Goal: Task Accomplishment & Management: Manage account settings

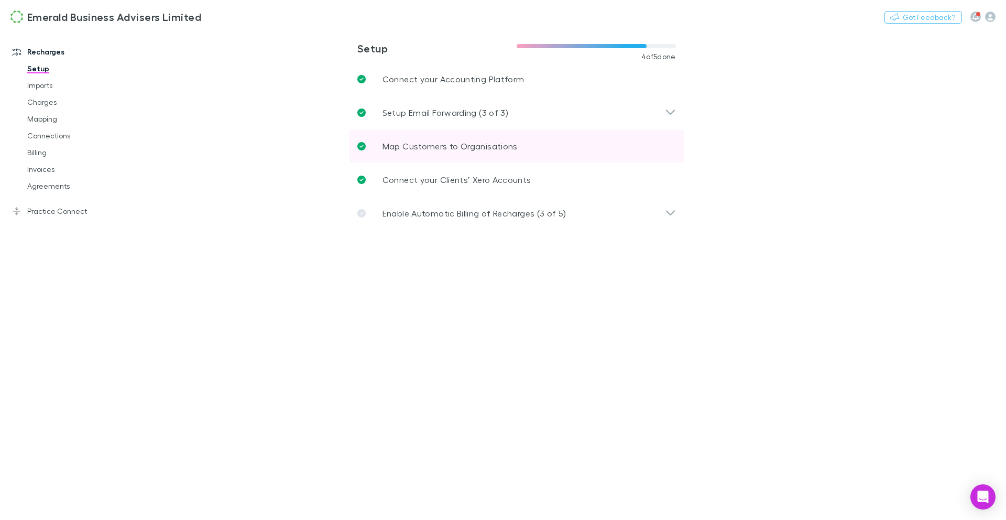
click at [435, 144] on p "Map Customers to Organisations" at bounding box center [449, 146] width 135 height 13
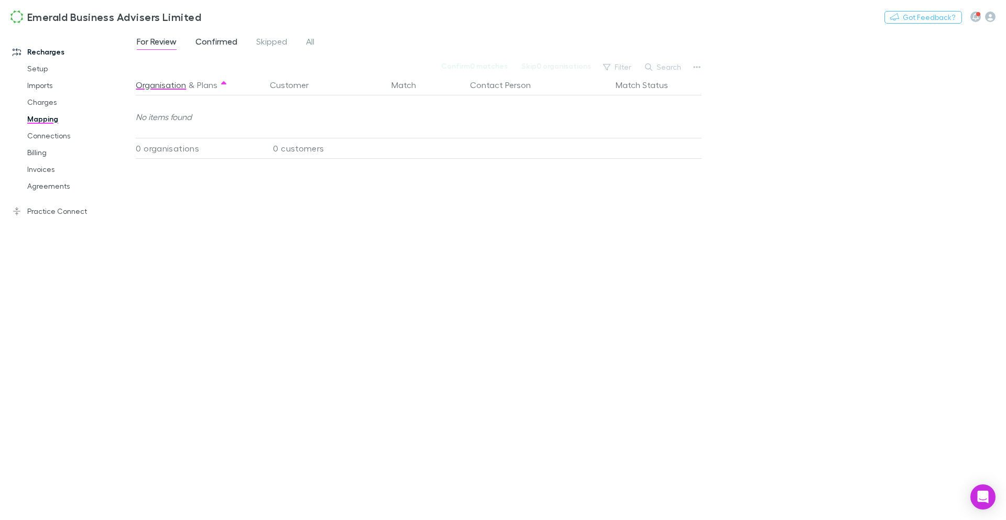
click at [205, 37] on span "Confirmed" at bounding box center [216, 43] width 42 height 14
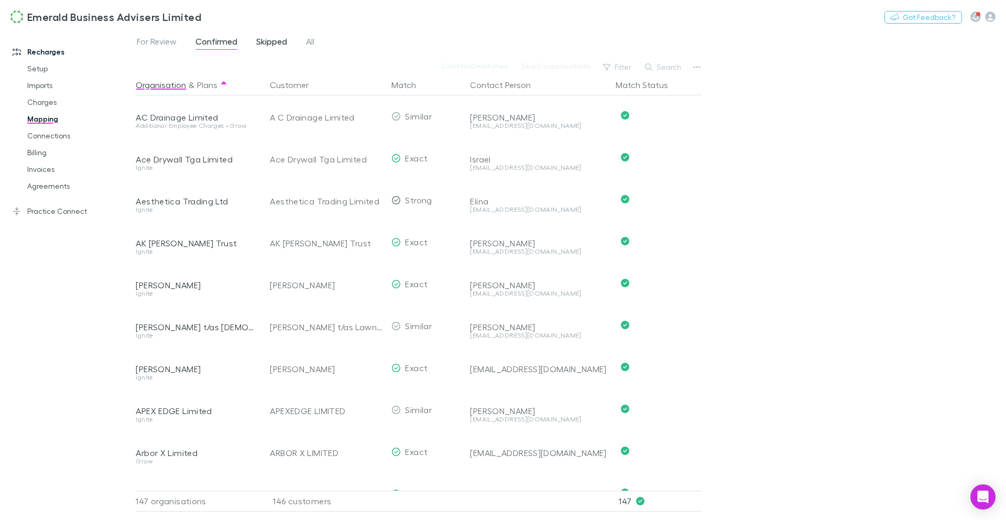
click at [266, 45] on span "Skipped" at bounding box center [271, 43] width 31 height 14
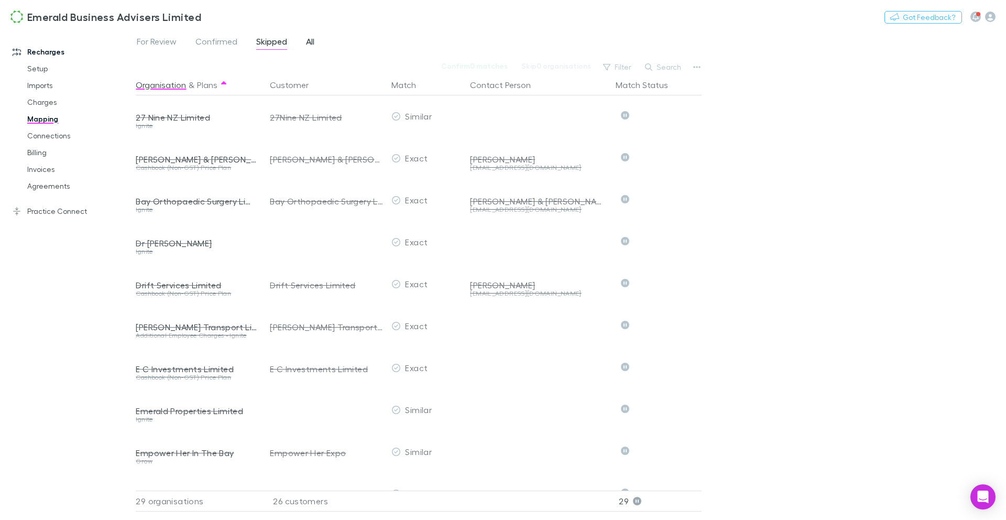
click at [315, 41] on link "All" at bounding box center [310, 43] width 10 height 17
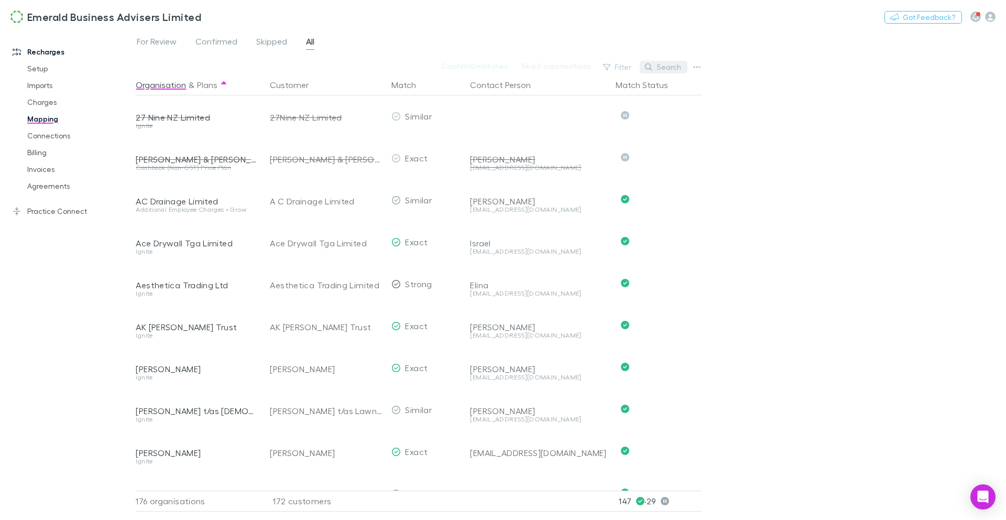
click at [658, 69] on button "Search" at bounding box center [663, 67] width 48 height 13
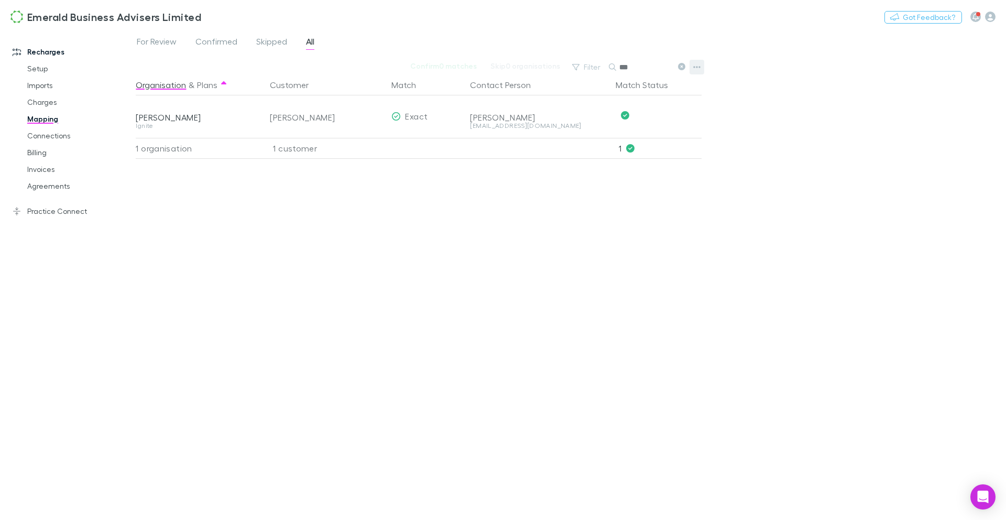
type input "***"
click at [702, 67] on button "button" at bounding box center [696, 67] width 15 height 15
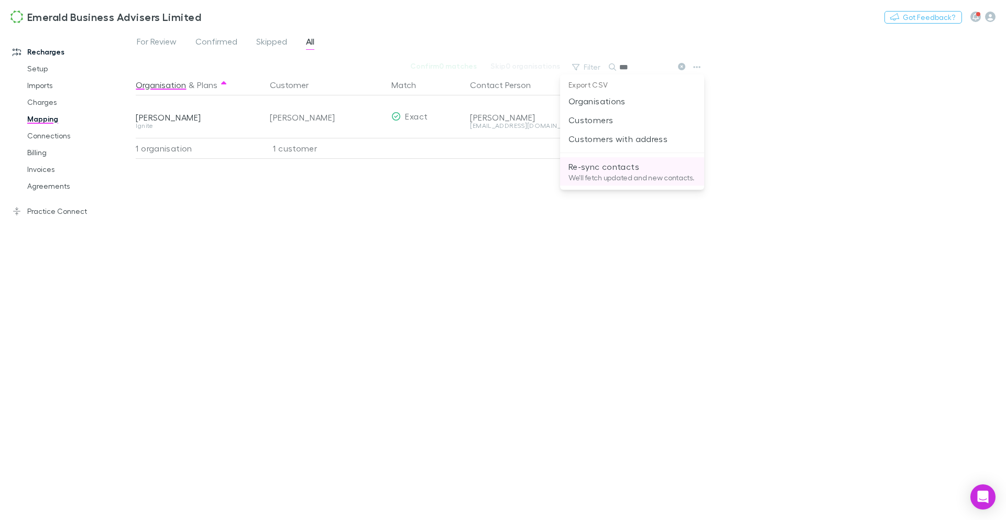
click at [641, 161] on p "Re-sync contacts" at bounding box center [631, 166] width 127 height 13
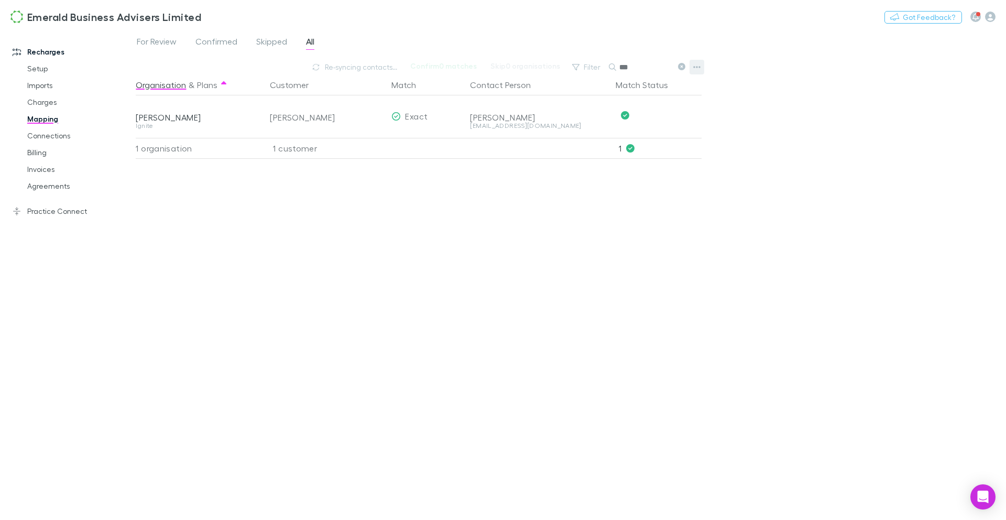
click at [697, 65] on icon "button" at bounding box center [696, 67] width 7 height 8
click at [51, 118] on div at bounding box center [503, 260] width 1006 height 520
click at [46, 116] on link "Mapping" at bounding box center [75, 119] width 117 height 17
click at [225, 43] on span "Confirmed" at bounding box center [216, 43] width 42 height 14
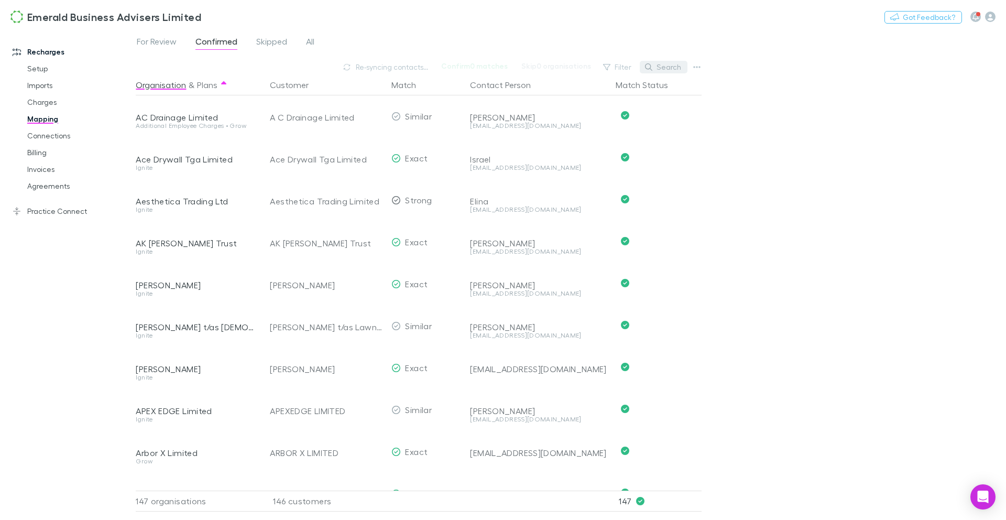
click at [681, 66] on button "Search" at bounding box center [663, 67] width 48 height 13
click at [701, 67] on button "button" at bounding box center [696, 67] width 15 height 15
click at [171, 40] on div at bounding box center [503, 260] width 1006 height 520
click at [157, 41] on span "For Review" at bounding box center [157, 43] width 40 height 14
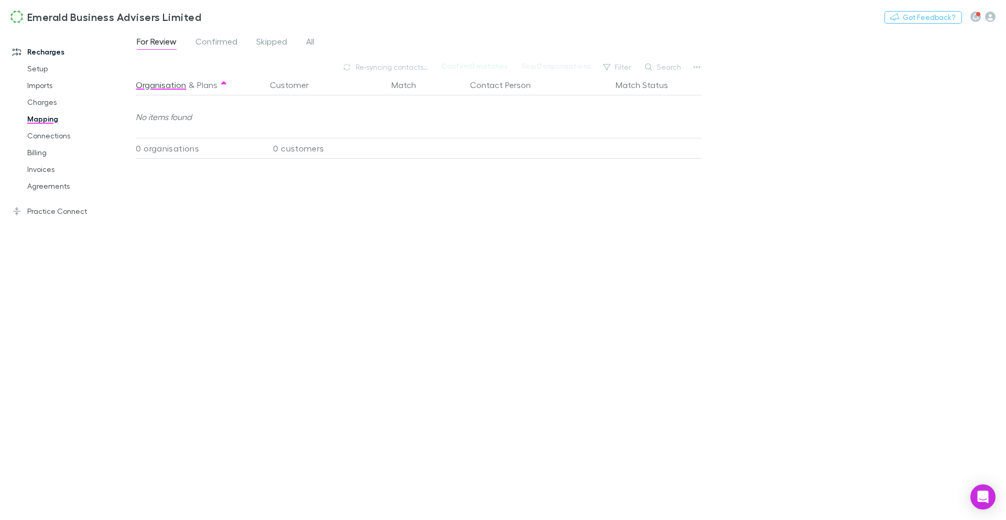
click at [47, 124] on link "Mapping" at bounding box center [75, 119] width 117 height 17
click at [49, 140] on link "Connections" at bounding box center [75, 135] width 117 height 17
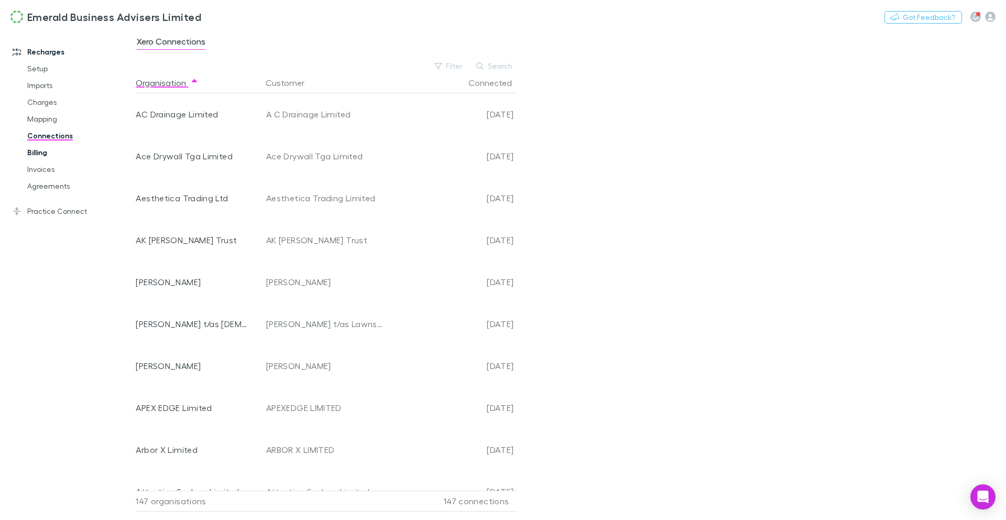
click at [46, 149] on link "Billing" at bounding box center [75, 152] width 117 height 17
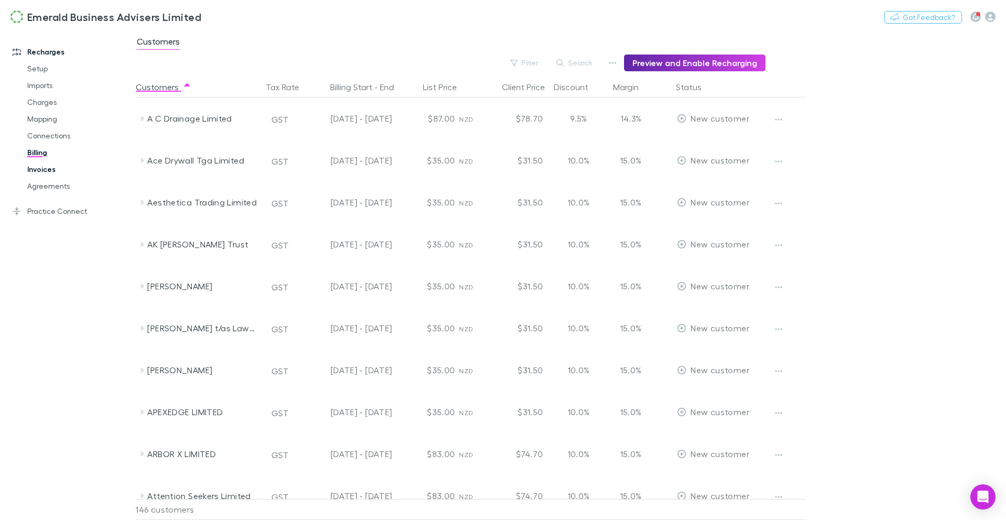
click at [41, 171] on link "Invoices" at bounding box center [75, 169] width 117 height 17
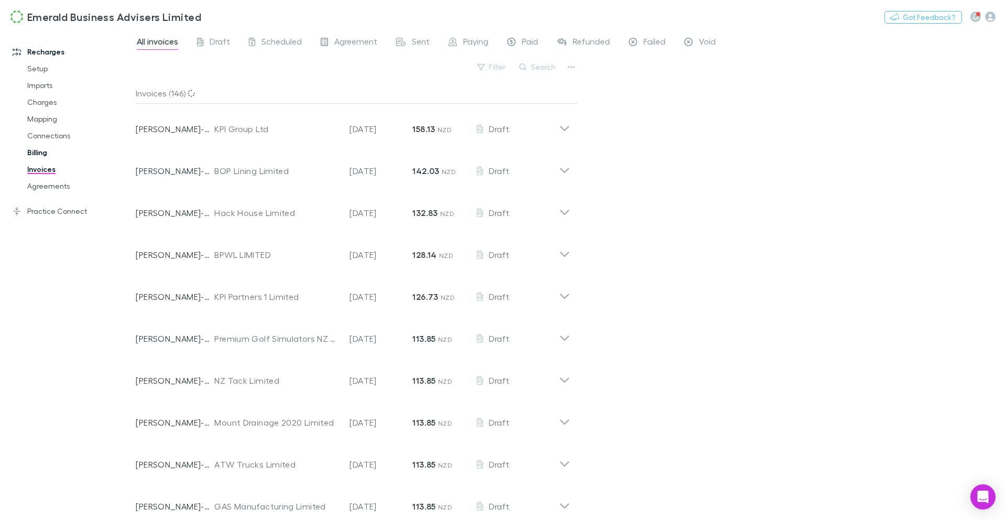
click at [38, 153] on link "Billing" at bounding box center [75, 152] width 117 height 17
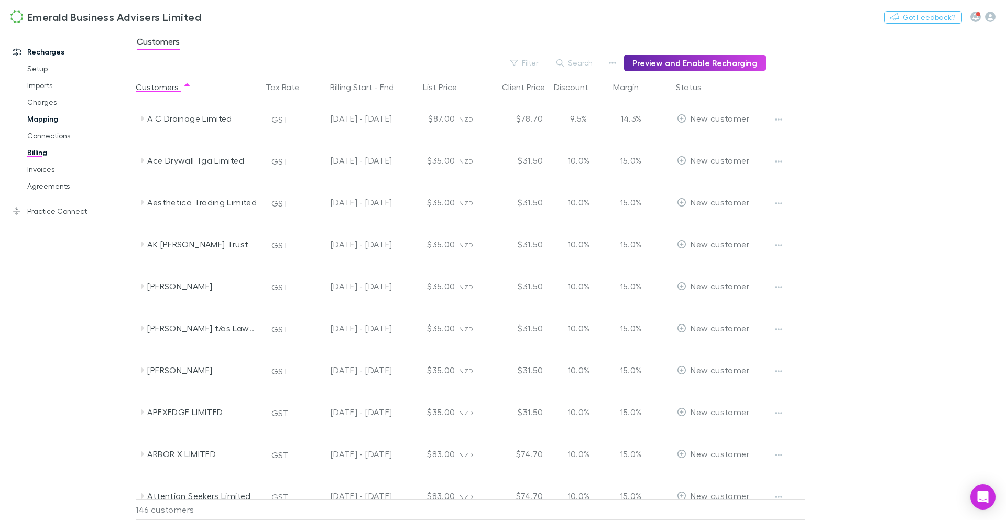
click at [39, 119] on link "Mapping" at bounding box center [75, 119] width 117 height 17
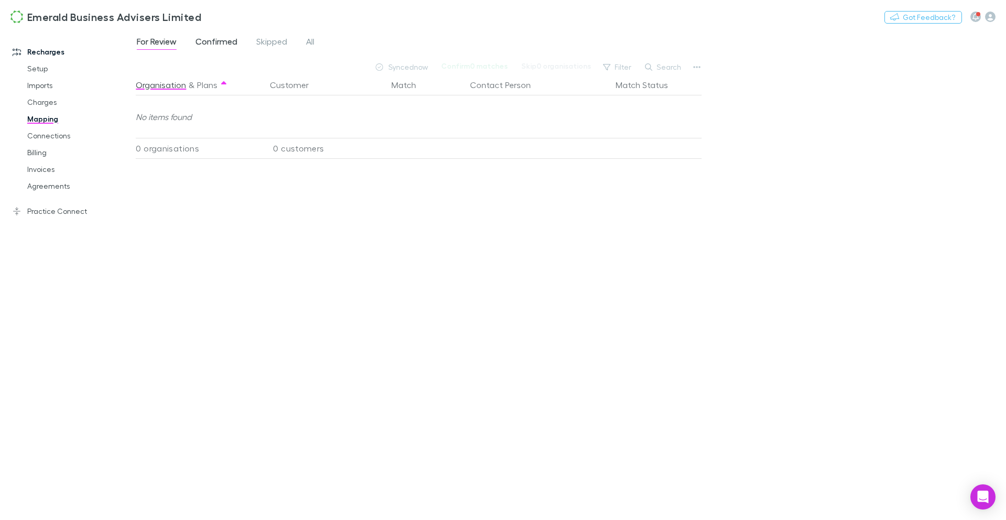
click at [217, 47] on span "Confirmed" at bounding box center [216, 43] width 42 height 14
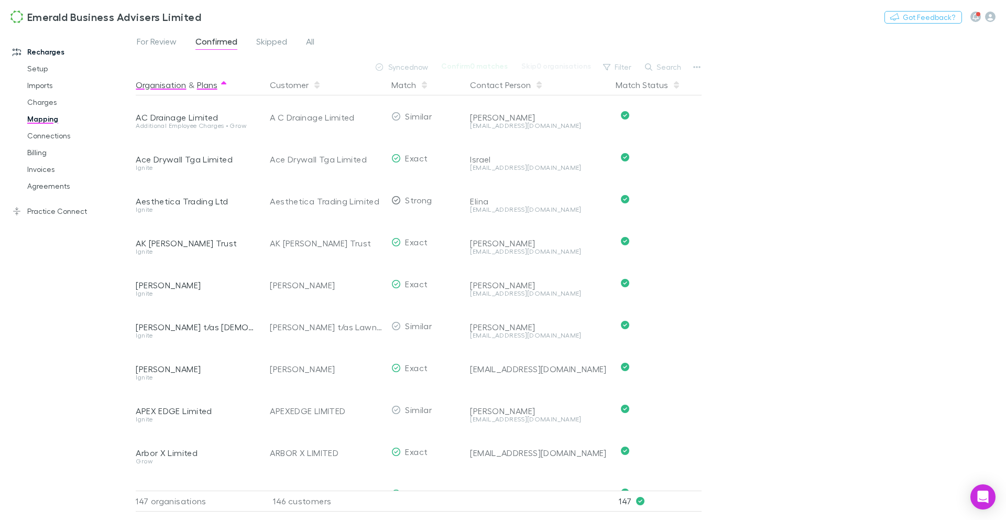
click at [216, 84] on button "Plans" at bounding box center [207, 84] width 20 height 21
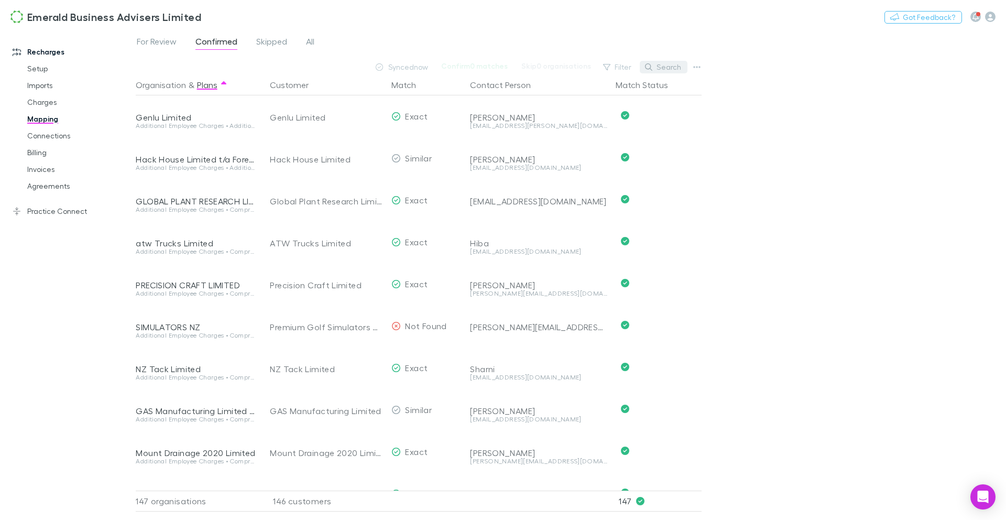
click at [672, 69] on button "Search" at bounding box center [663, 67] width 48 height 13
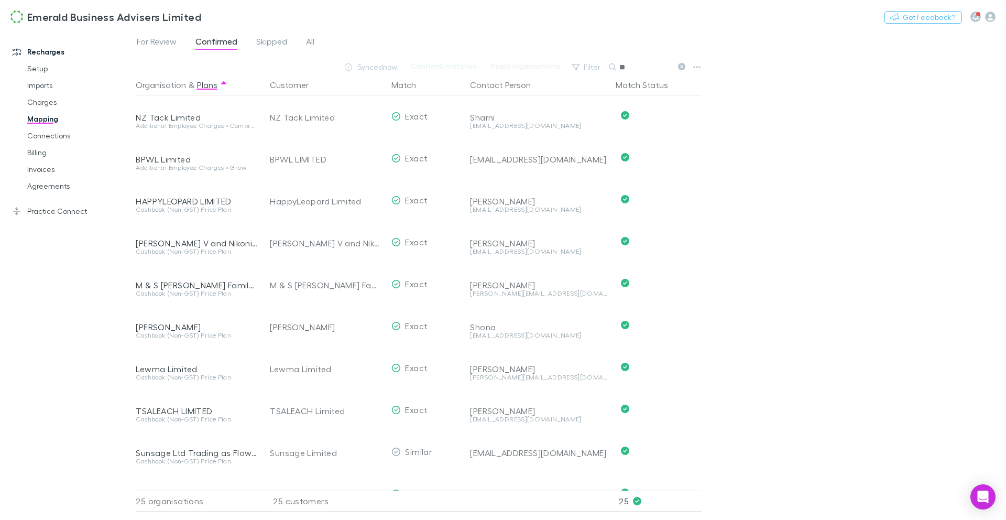
type input "*"
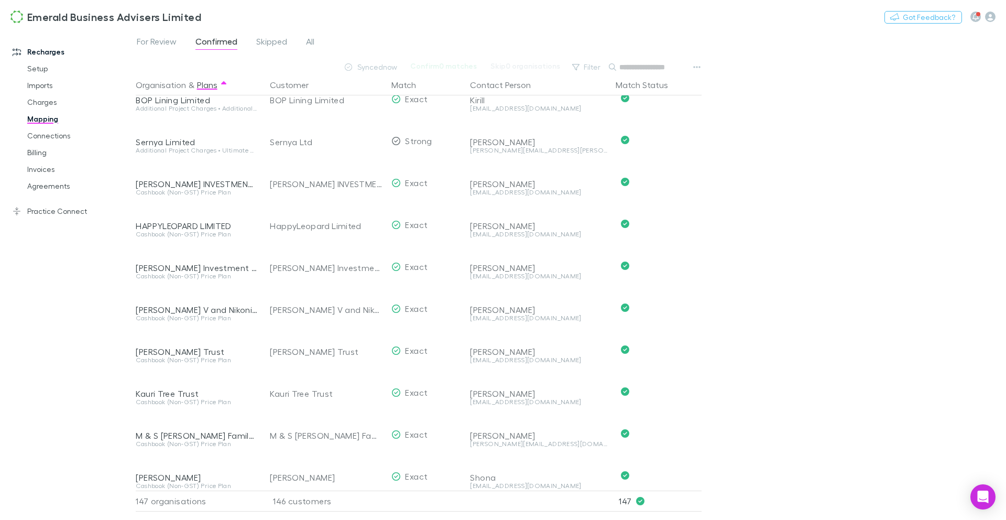
scroll to position [906, 0]
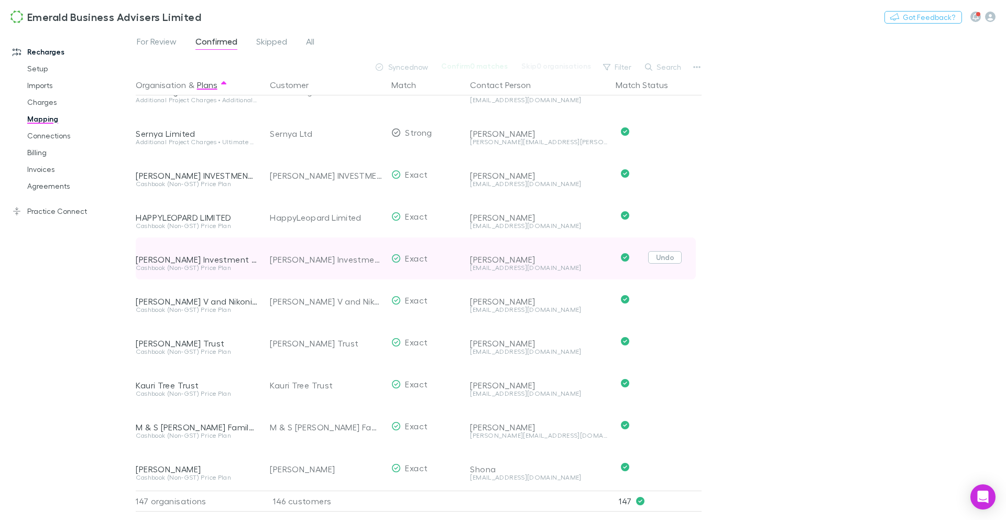
click at [670, 260] on button "Undo" at bounding box center [665, 257] width 34 height 13
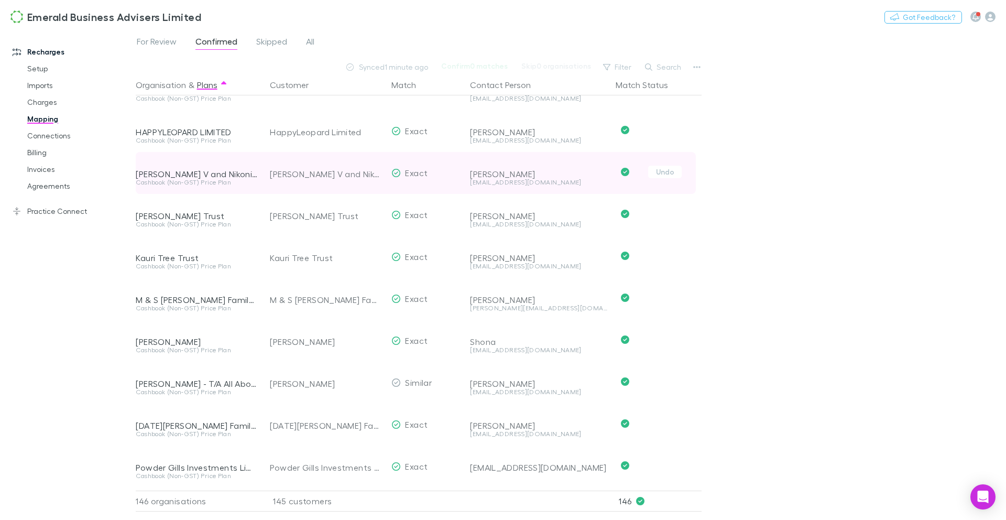
scroll to position [996, 0]
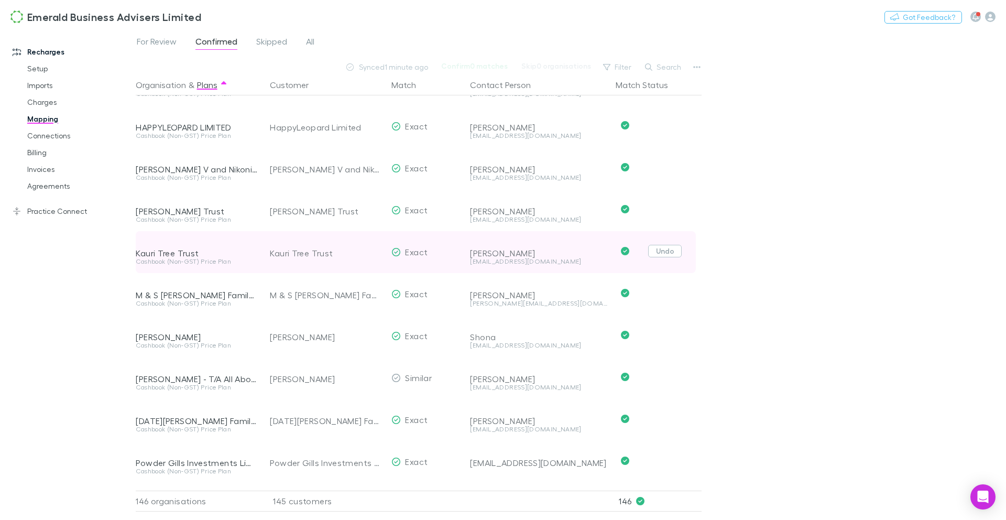
click at [670, 255] on button "Undo" at bounding box center [665, 251] width 34 height 13
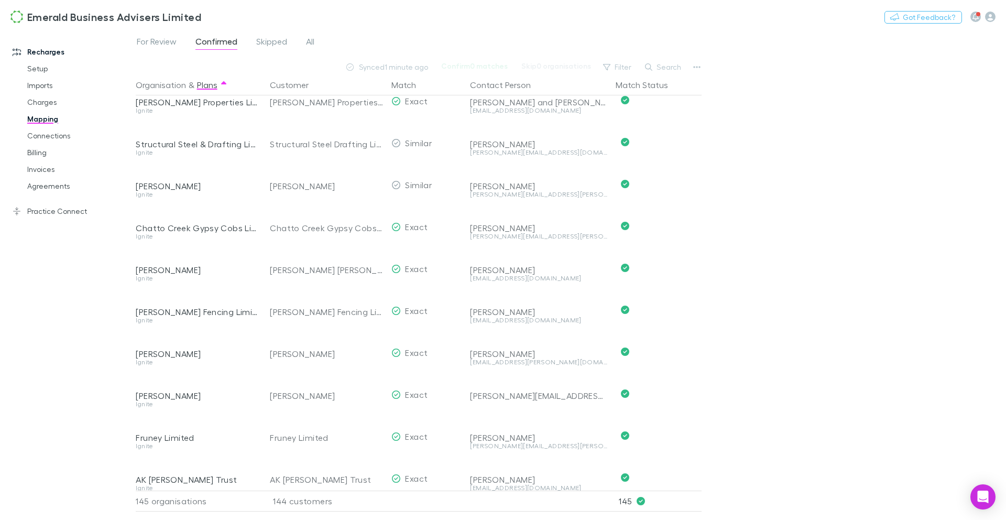
scroll to position [5689, 0]
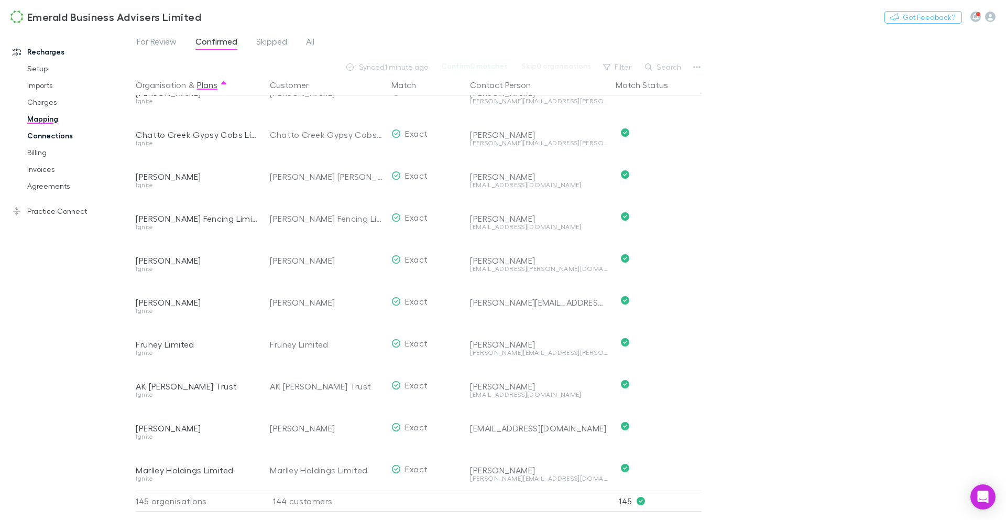
click at [47, 139] on link "Connections" at bounding box center [75, 135] width 117 height 17
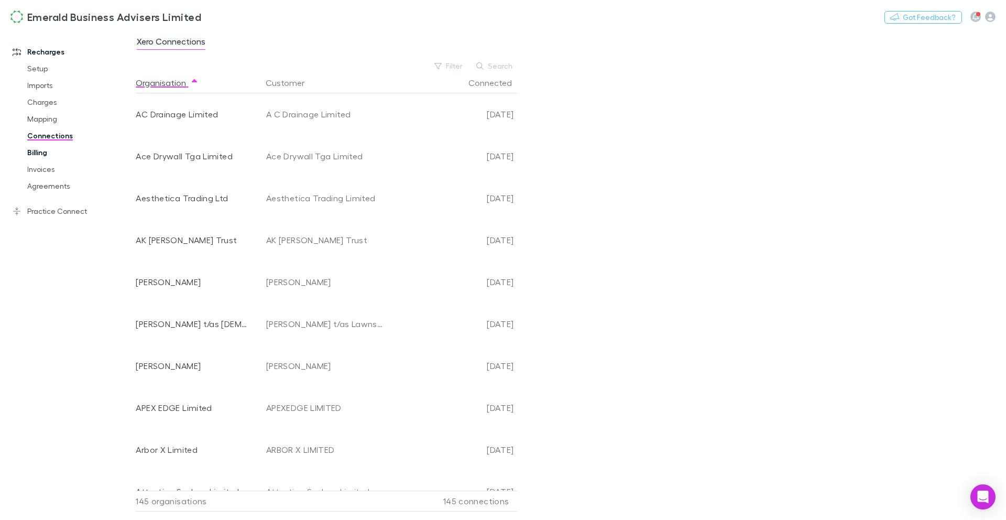
click at [35, 147] on link "Billing" at bounding box center [75, 152] width 117 height 17
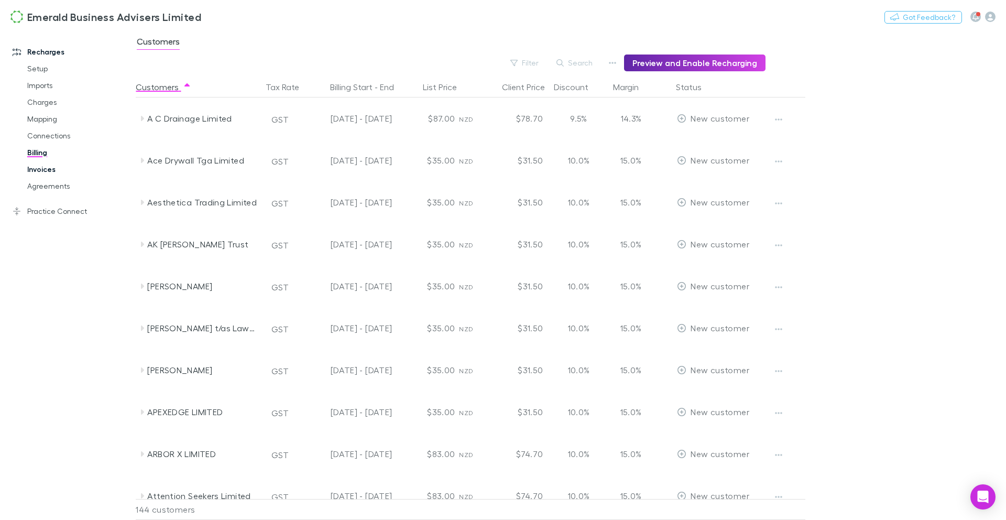
click at [42, 164] on link "Invoices" at bounding box center [75, 169] width 117 height 17
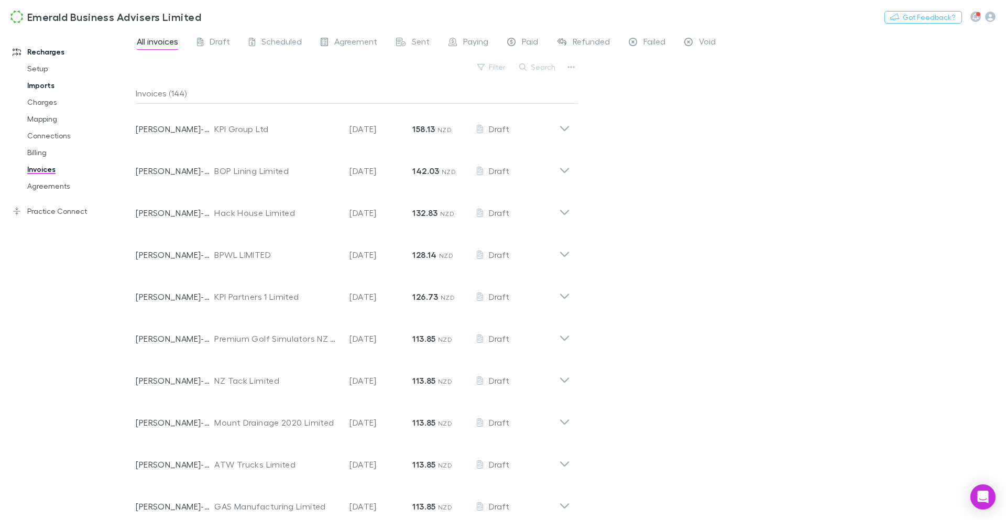
click at [47, 87] on link "Imports" at bounding box center [75, 85] width 117 height 17
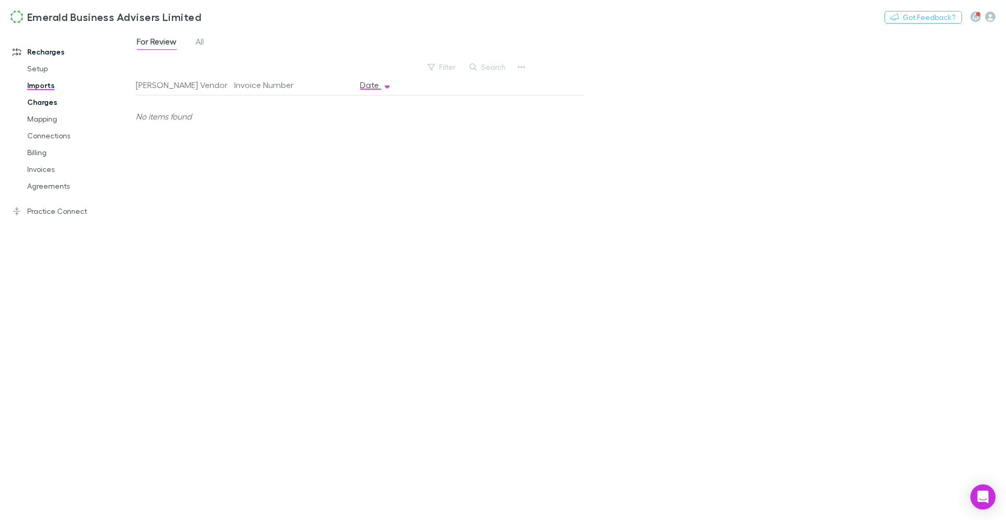
click at [43, 105] on link "Charges" at bounding box center [75, 102] width 117 height 17
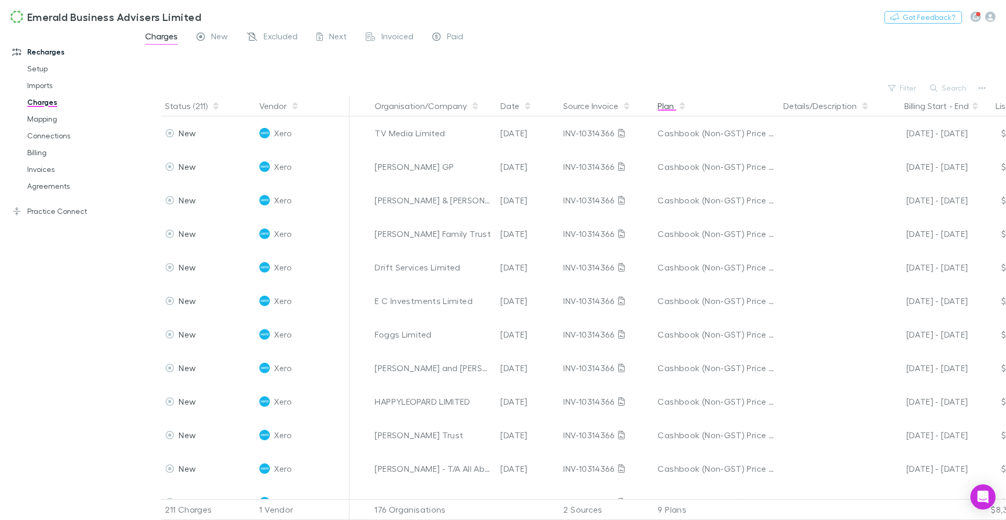
click at [676, 107] on button "Plan" at bounding box center [671, 105] width 29 height 21
click at [679, 107] on span "button" at bounding box center [682, 106] width 8 height 8
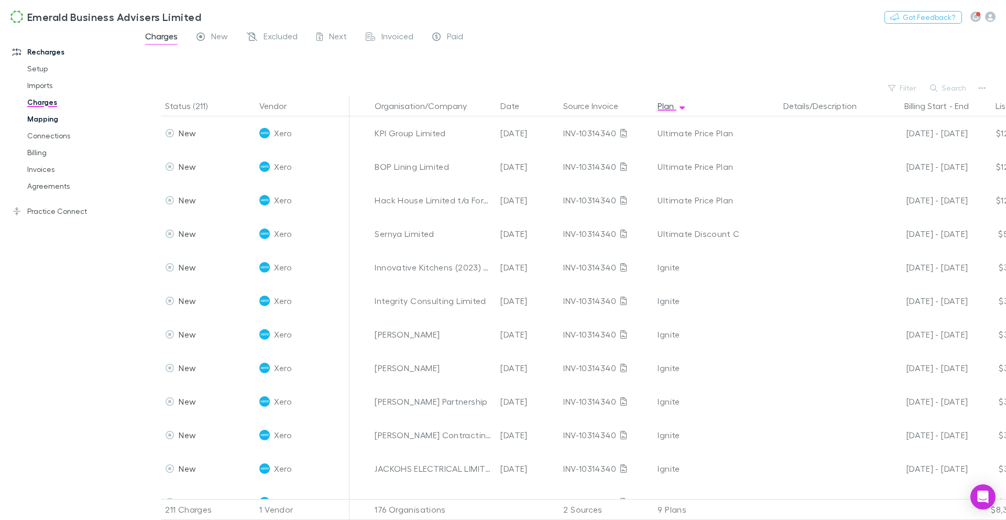
click at [50, 117] on link "Mapping" at bounding box center [75, 119] width 117 height 17
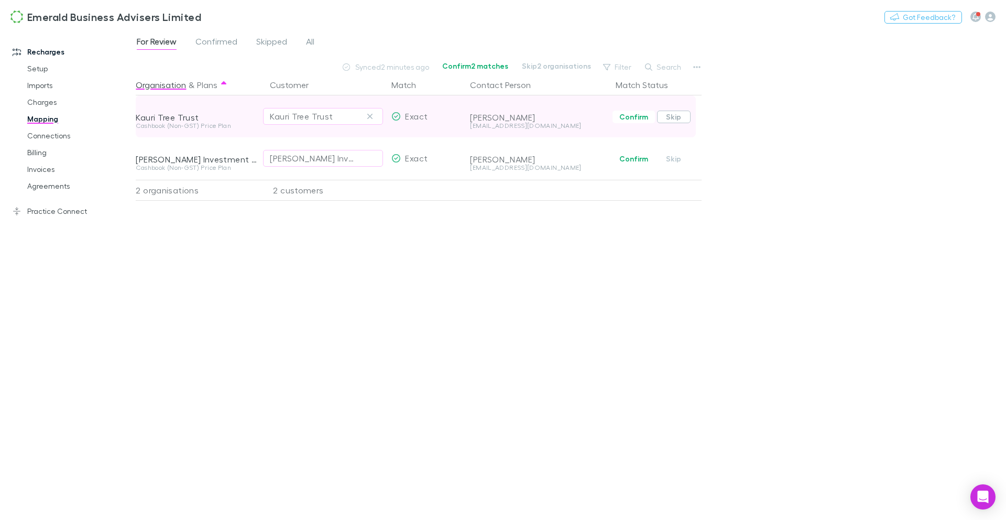
click at [682, 116] on button "Skip" at bounding box center [674, 117] width 34 height 13
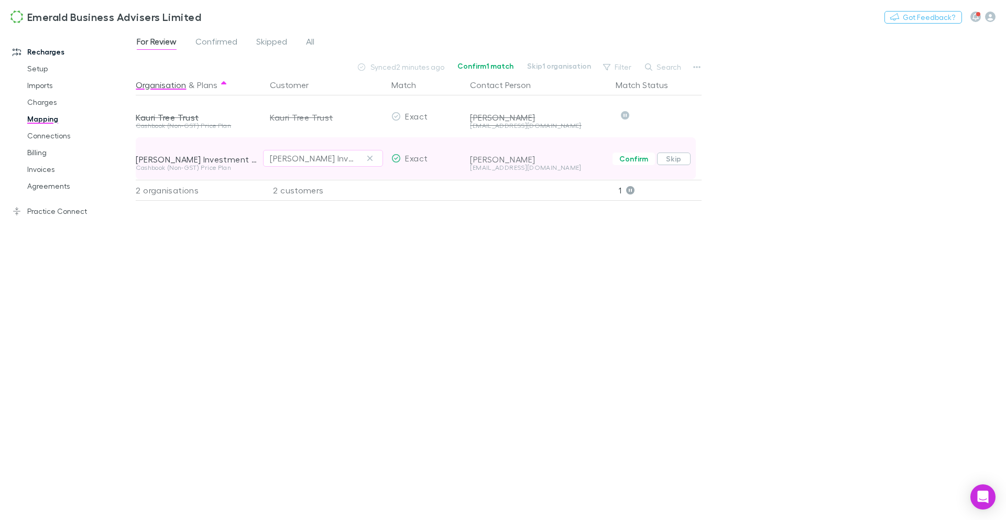
click at [677, 156] on button "Skip" at bounding box center [674, 158] width 34 height 13
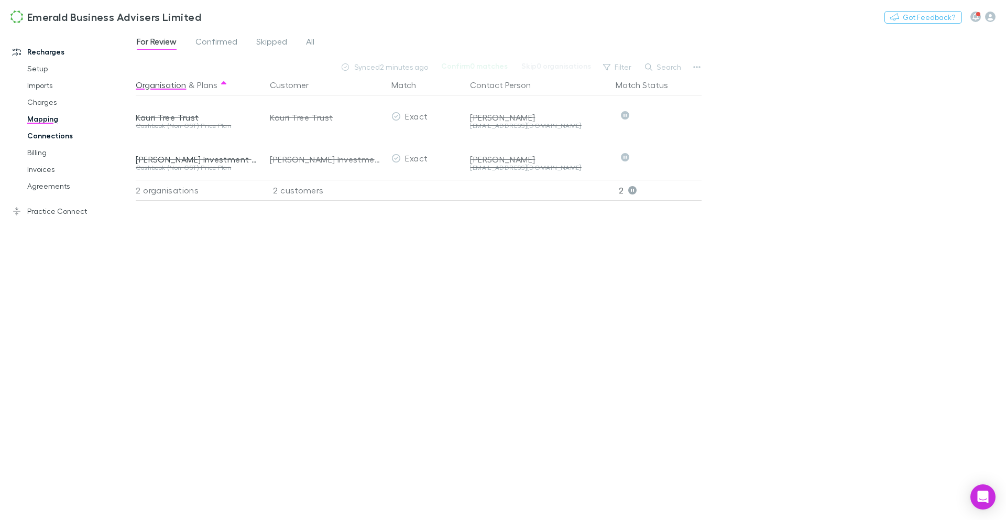
click at [61, 136] on link "Connections" at bounding box center [75, 135] width 117 height 17
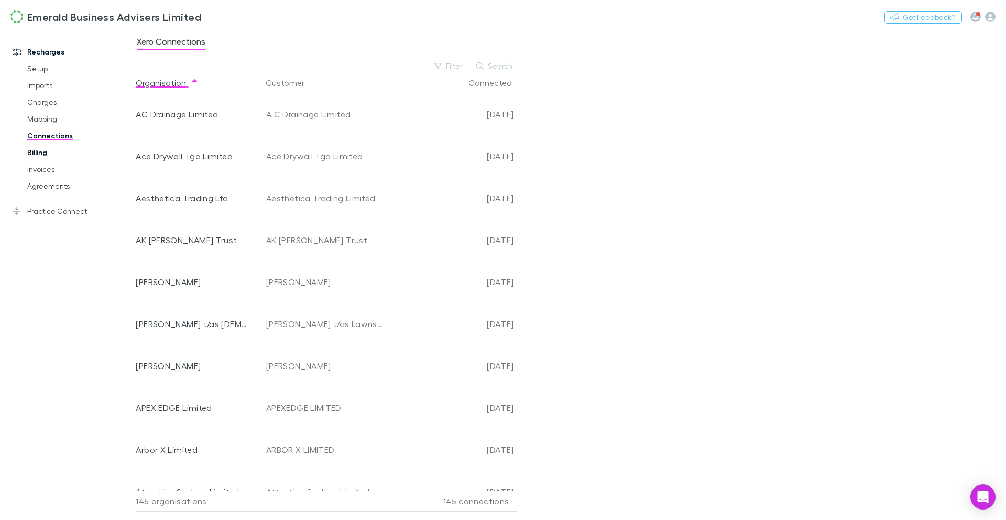
click at [44, 156] on link "Billing" at bounding box center [75, 152] width 117 height 17
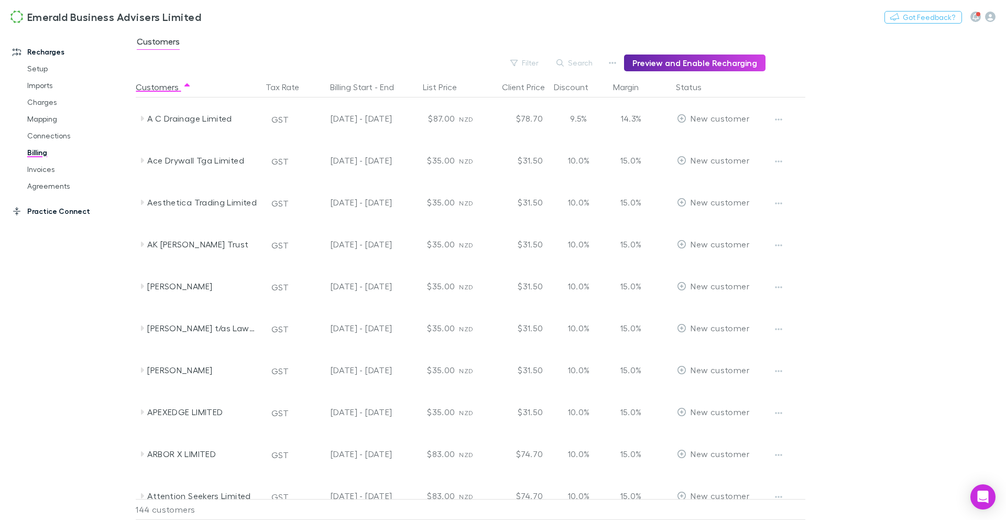
click at [67, 217] on link "Practice Connect" at bounding box center [67, 211] width 131 height 17
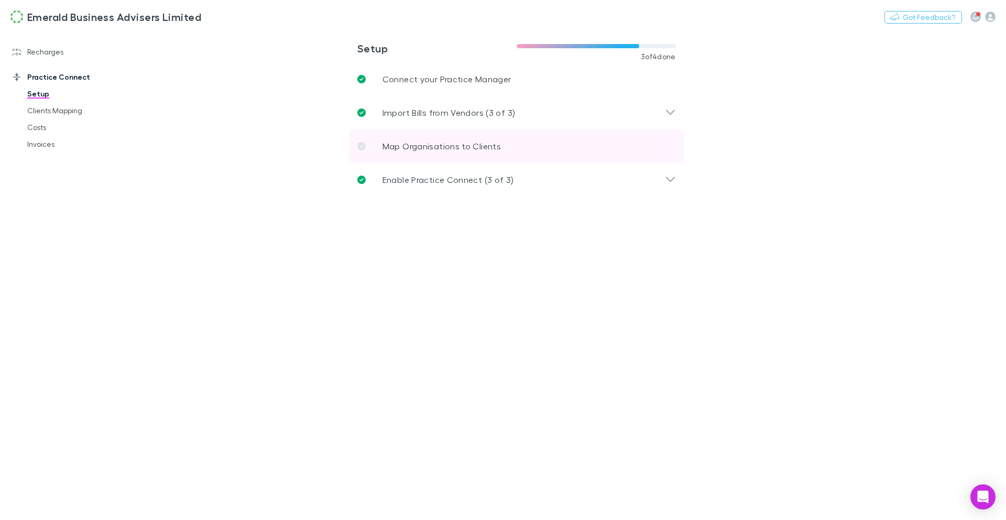
click at [419, 148] on p "Map Organisations to Clients" at bounding box center [441, 146] width 118 height 13
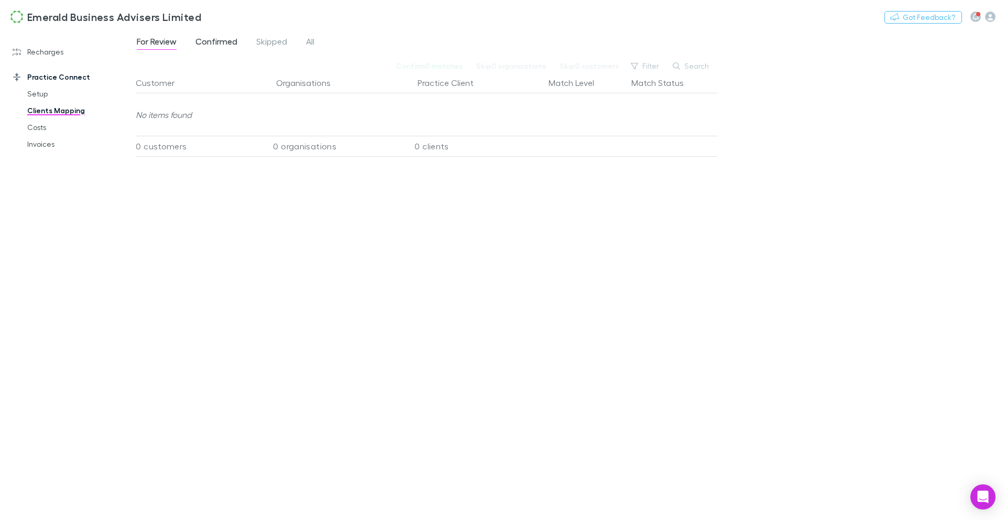
click at [223, 47] on span "Confirmed" at bounding box center [216, 43] width 42 height 14
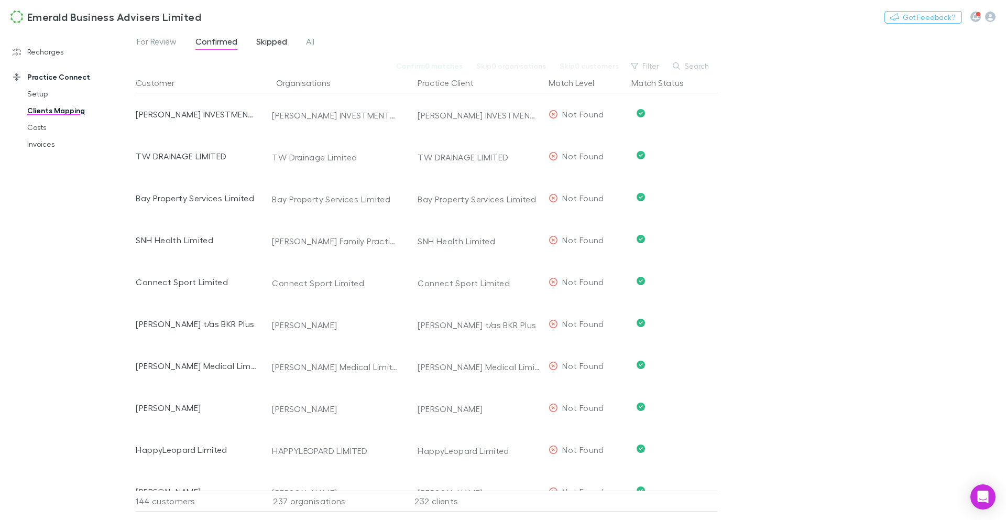
click at [275, 42] on span "Skipped" at bounding box center [271, 43] width 31 height 14
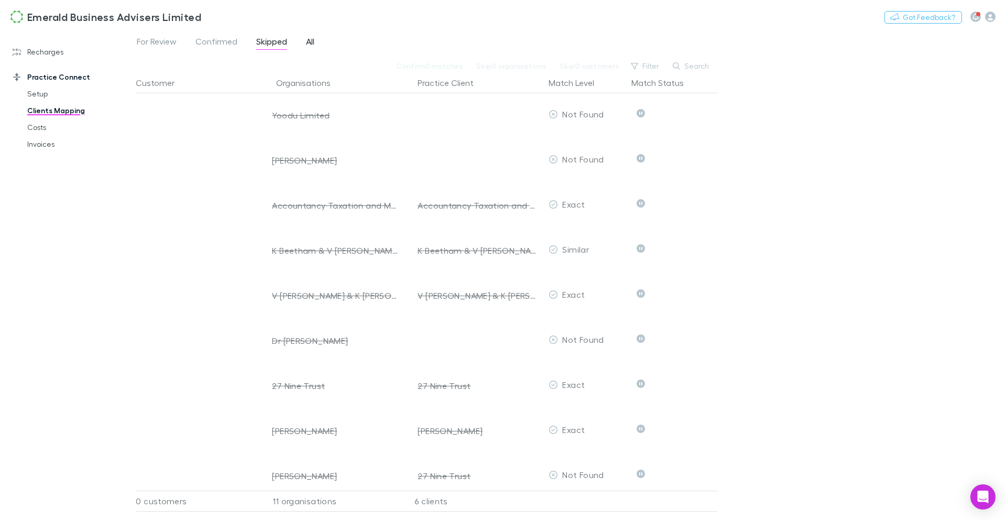
click at [315, 42] on link "All" at bounding box center [310, 43] width 10 height 17
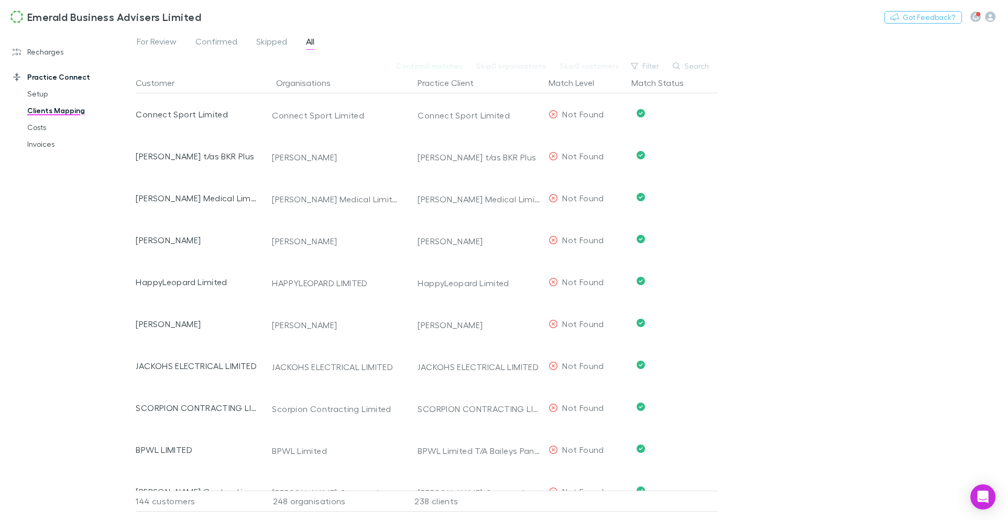
scroll to position [169, 0]
click at [42, 132] on link "Costs" at bounding box center [75, 127] width 117 height 17
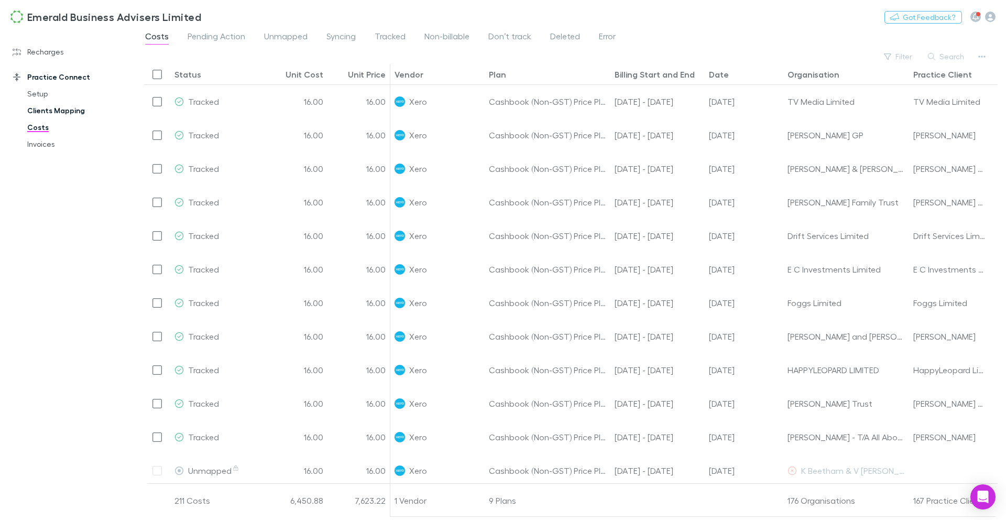
click at [42, 114] on link "Clients Mapping" at bounding box center [75, 110] width 117 height 17
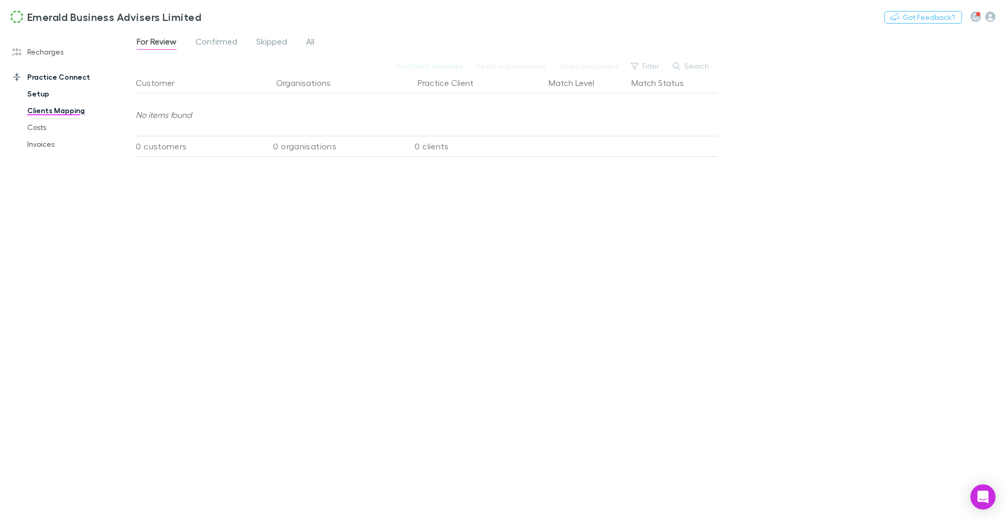
click at [43, 98] on link "Setup" at bounding box center [75, 93] width 117 height 17
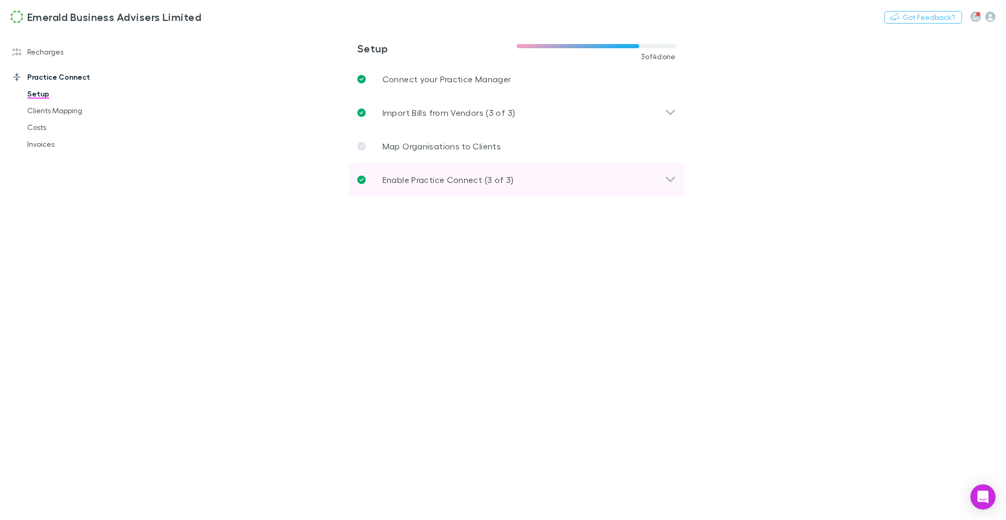
click at [465, 177] on p "Enable Practice Connect (3 of 3)" at bounding box center [447, 179] width 131 height 13
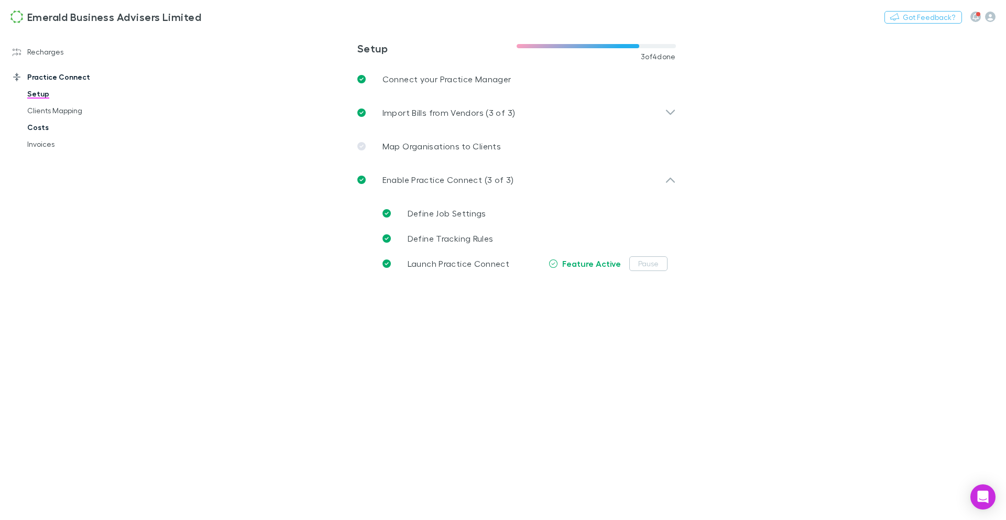
click at [42, 130] on link "Costs" at bounding box center [75, 127] width 117 height 17
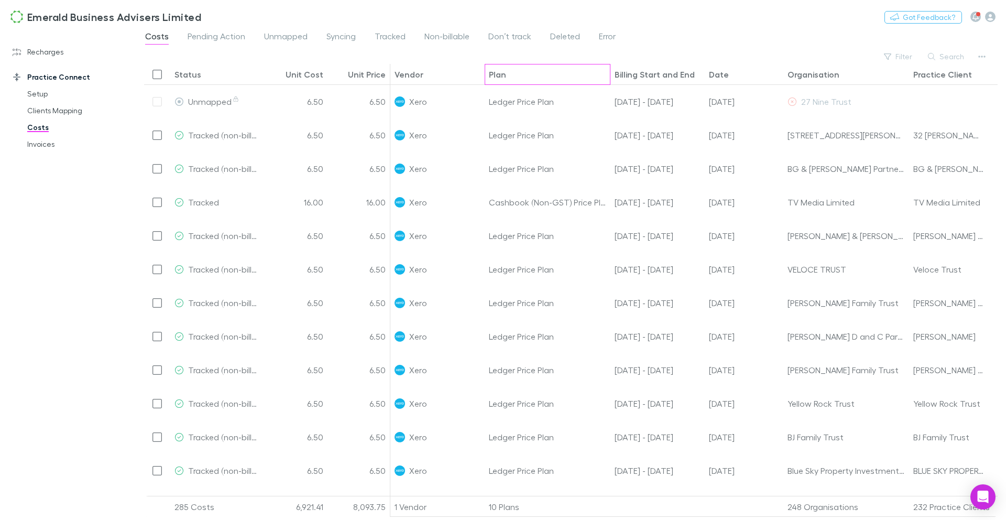
click at [498, 73] on div "Plan" at bounding box center [497, 74] width 17 height 10
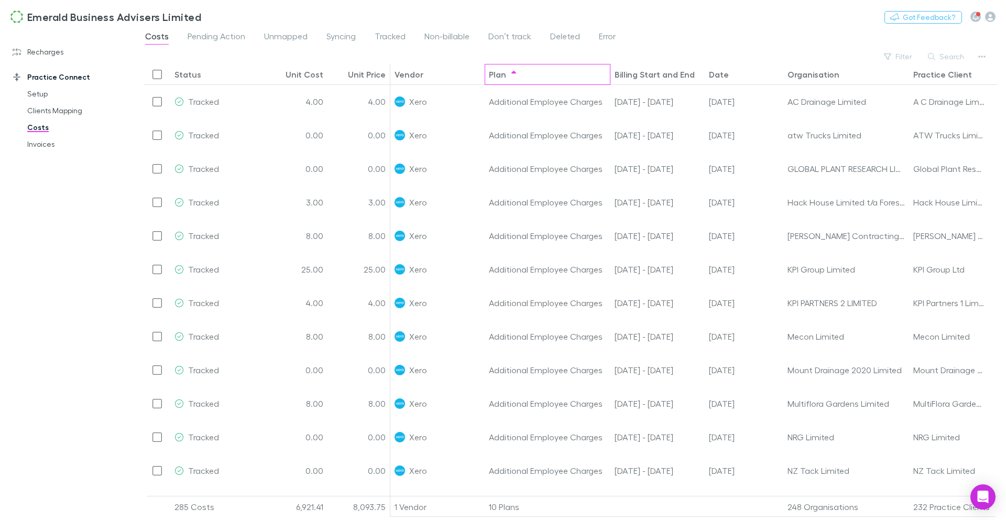
click at [498, 73] on div "Plan" at bounding box center [497, 74] width 17 height 10
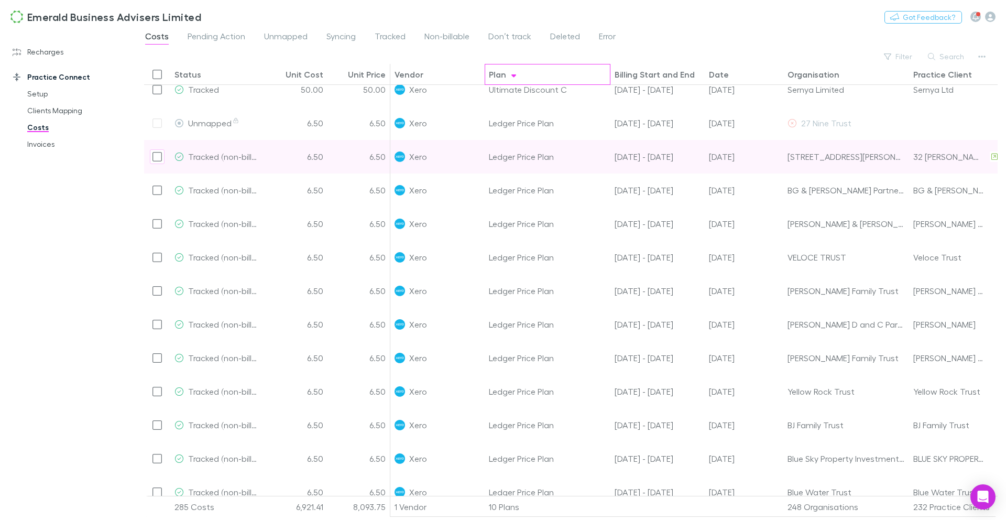
scroll to position [120, 0]
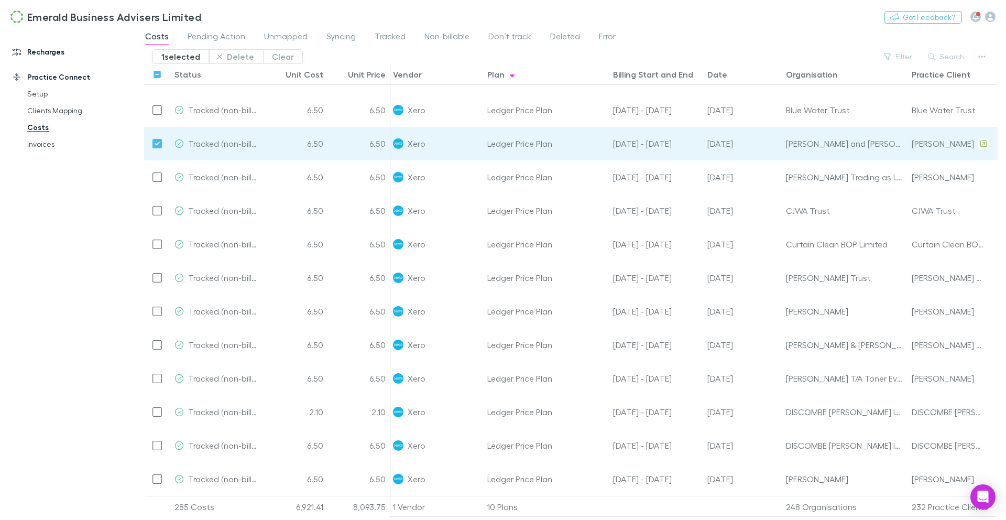
click at [61, 54] on link "Recharges" at bounding box center [67, 51] width 131 height 17
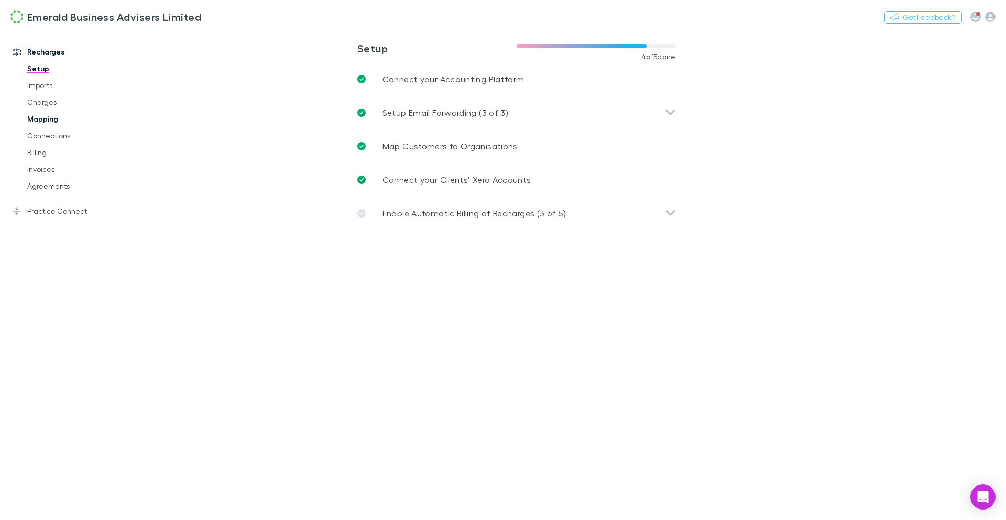
click at [39, 115] on link "Mapping" at bounding box center [75, 119] width 117 height 17
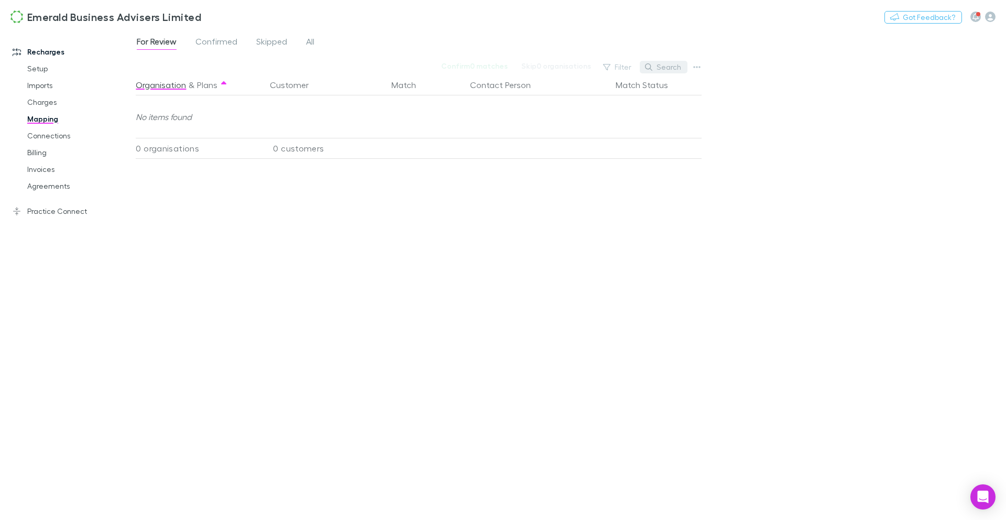
click at [662, 68] on button "Search" at bounding box center [663, 67] width 48 height 13
type input "*****"
click at [313, 38] on span "All" at bounding box center [310, 43] width 8 height 14
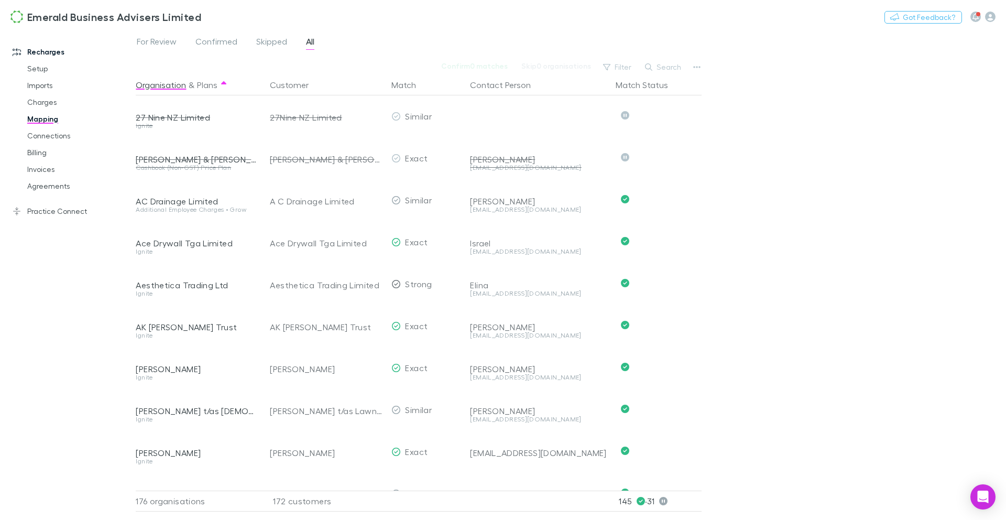
click at [658, 70] on button "Search" at bounding box center [663, 67] width 48 height 13
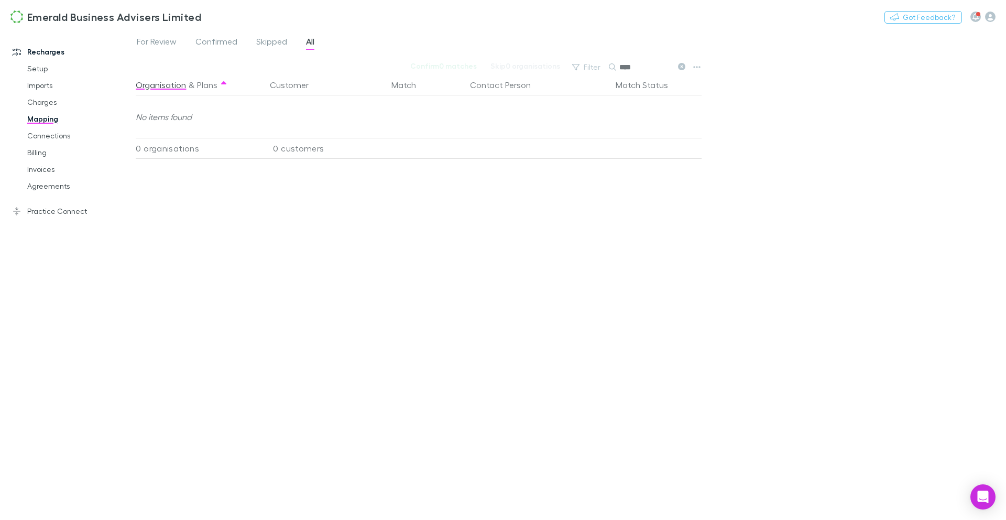
drag, startPoint x: 633, startPoint y: 68, endPoint x: 616, endPoint y: 67, distance: 17.3
click at [616, 67] on div "****" at bounding box center [648, 67] width 79 height 13
click at [636, 63] on input "*****" at bounding box center [645, 67] width 52 height 15
drag, startPoint x: 623, startPoint y: 64, endPoint x: 605, endPoint y: 64, distance: 17.3
click at [605, 64] on div "Filter Search *****" at bounding box center [628, 67] width 123 height 15
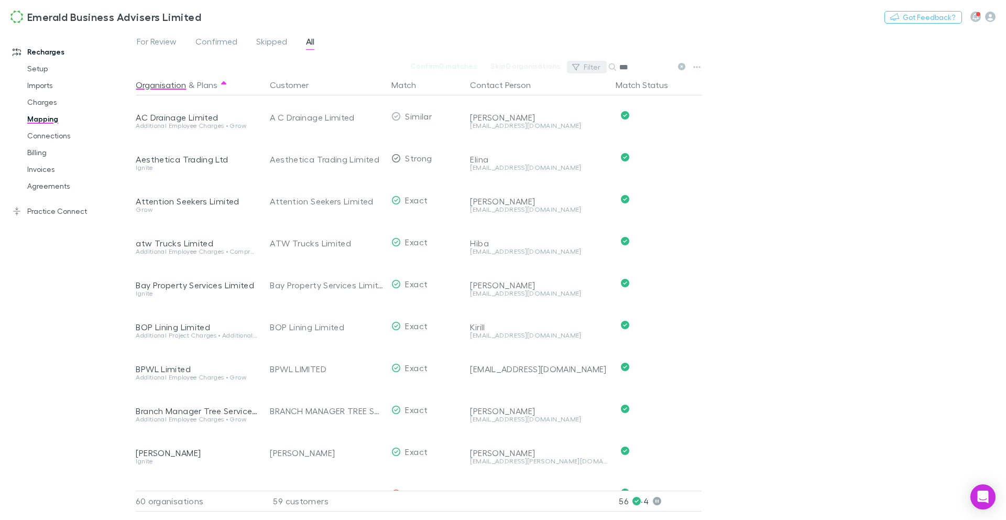
type input "****"
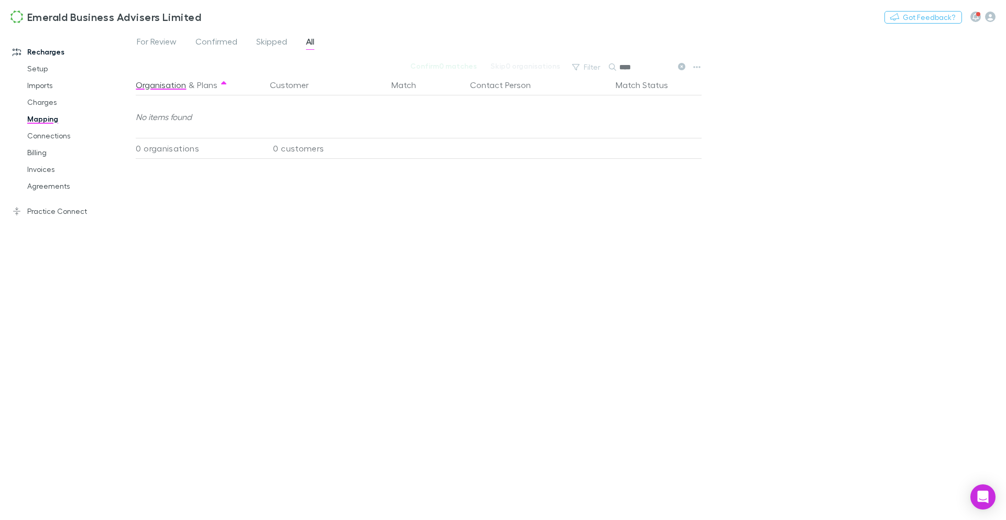
drag, startPoint x: 639, startPoint y: 66, endPoint x: 614, endPoint y: 66, distance: 25.7
click at [614, 66] on div "****" at bounding box center [648, 67] width 79 height 13
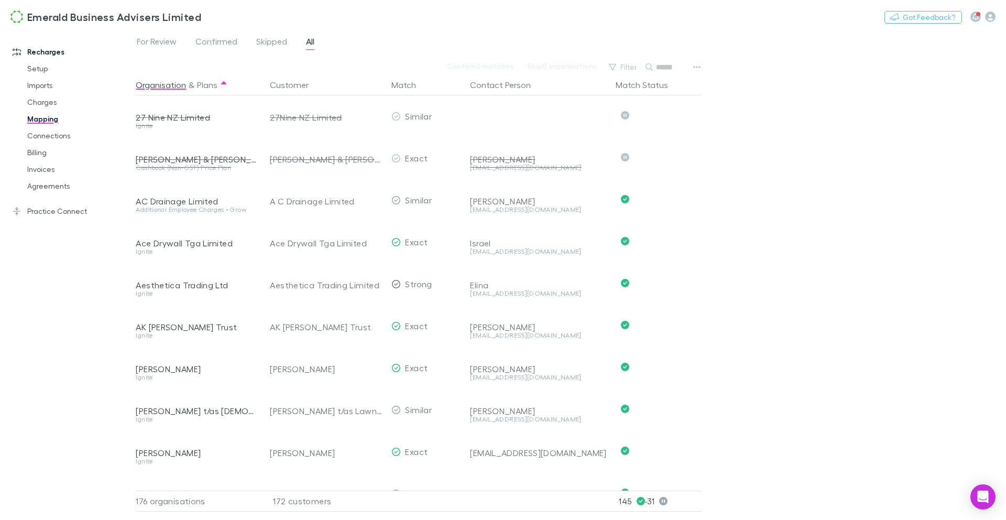
click at [313, 42] on span "All" at bounding box center [310, 43] width 8 height 14
click at [38, 69] on link "Setup" at bounding box center [75, 68] width 117 height 17
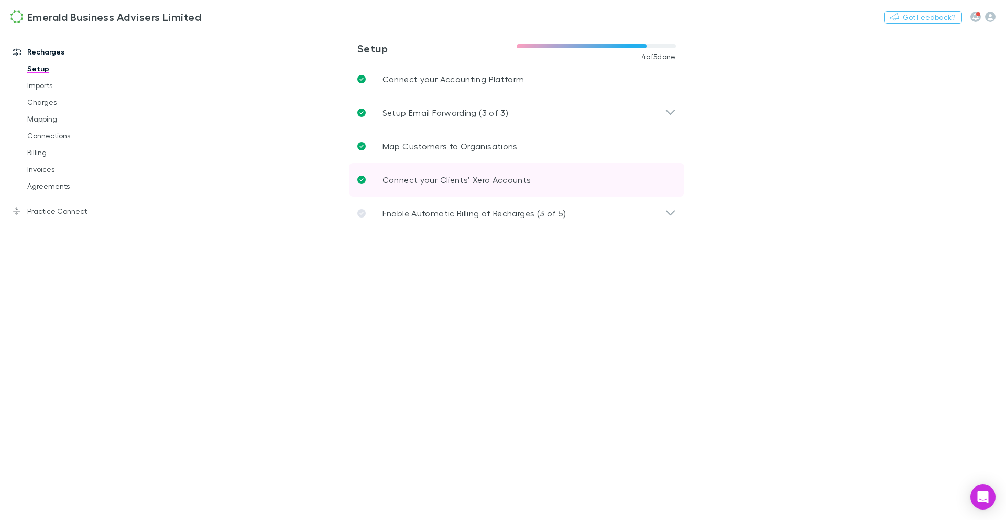
click at [442, 182] on p "Connect your Clients’ Xero Accounts" at bounding box center [456, 179] width 149 height 13
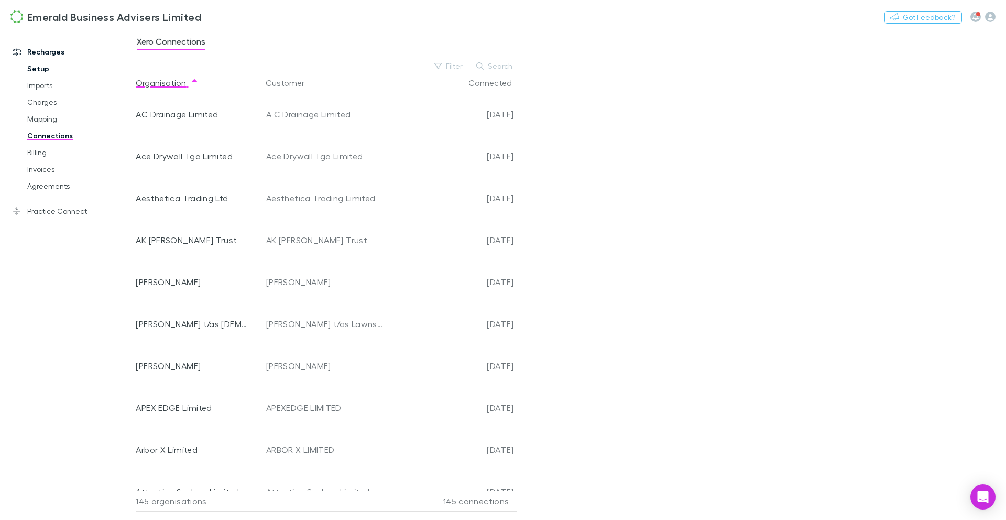
click at [46, 68] on link "Setup" at bounding box center [75, 68] width 117 height 17
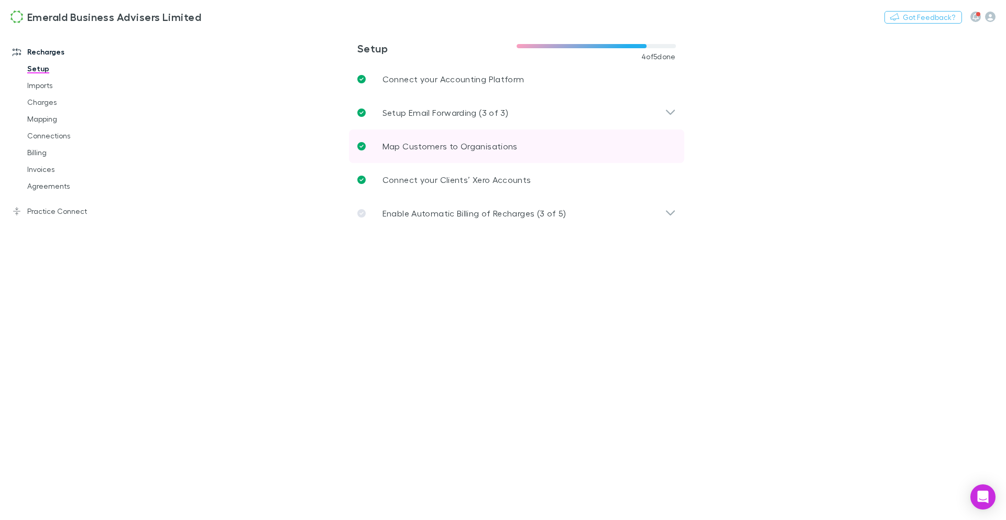
click at [433, 147] on p "Map Customers to Organisations" at bounding box center [449, 146] width 135 height 13
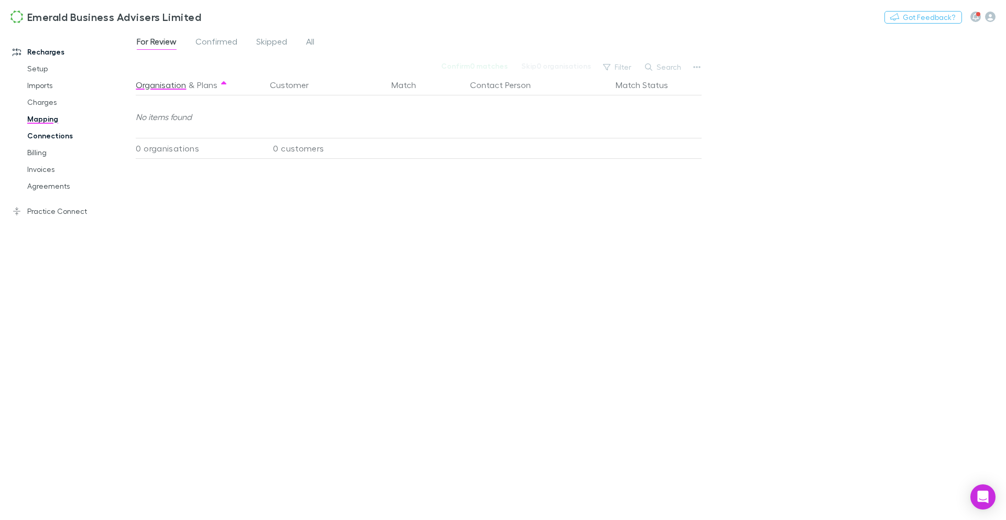
click at [51, 134] on link "Connections" at bounding box center [75, 135] width 117 height 17
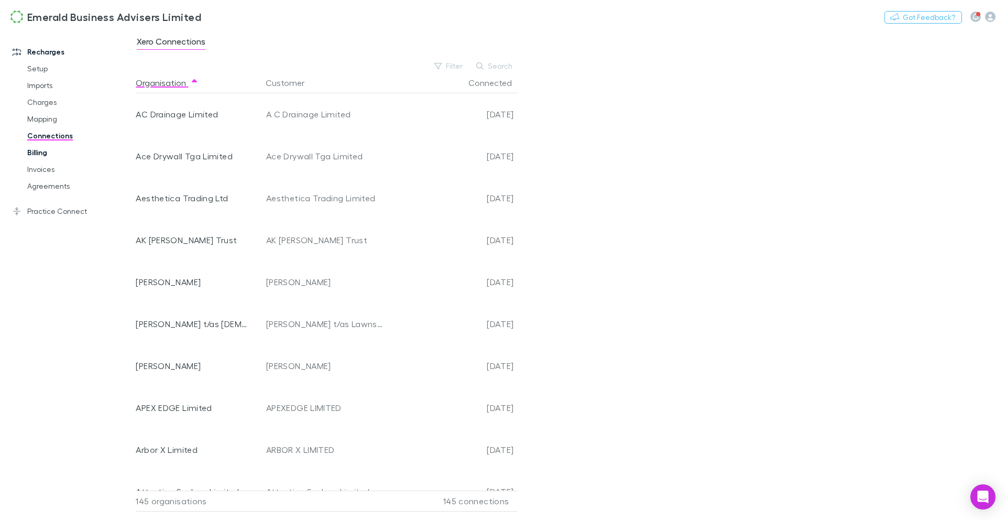
click at [39, 152] on link "Billing" at bounding box center [75, 152] width 117 height 17
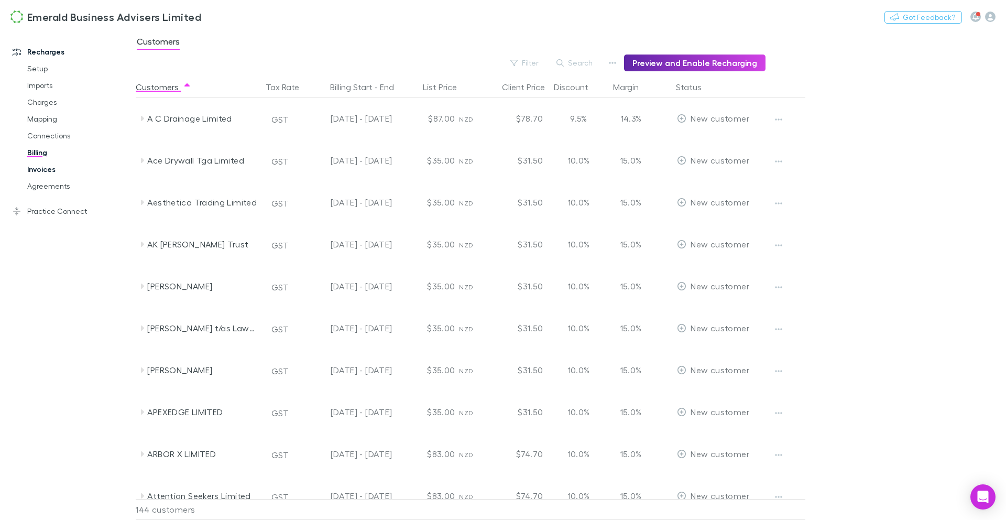
click at [39, 171] on link "Invoices" at bounding box center [75, 169] width 117 height 17
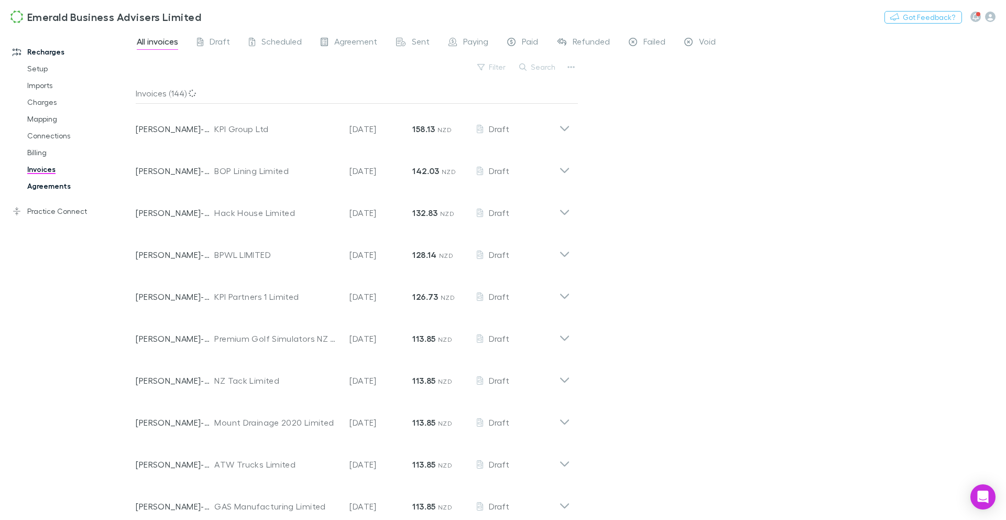
click at [54, 187] on link "Agreements" at bounding box center [75, 186] width 117 height 17
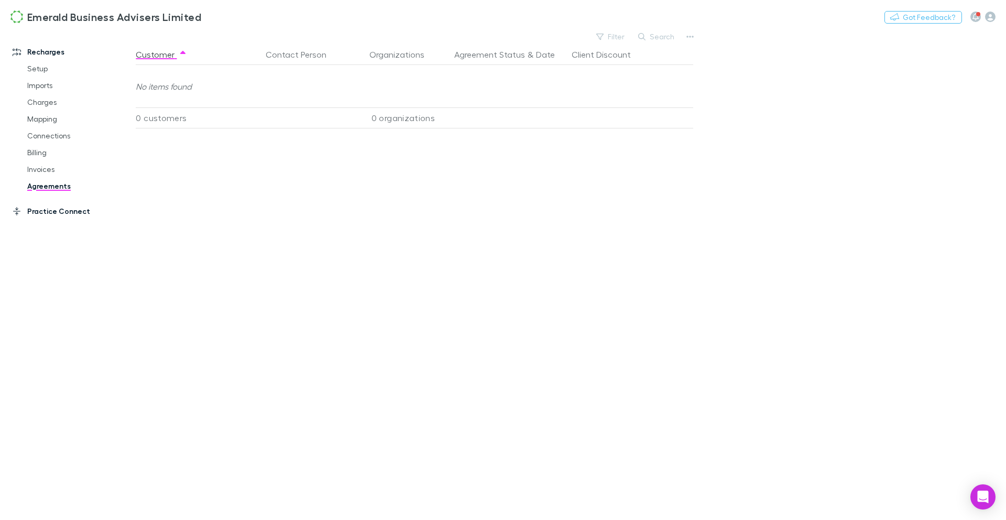
click at [64, 214] on link "Practice Connect" at bounding box center [67, 211] width 131 height 17
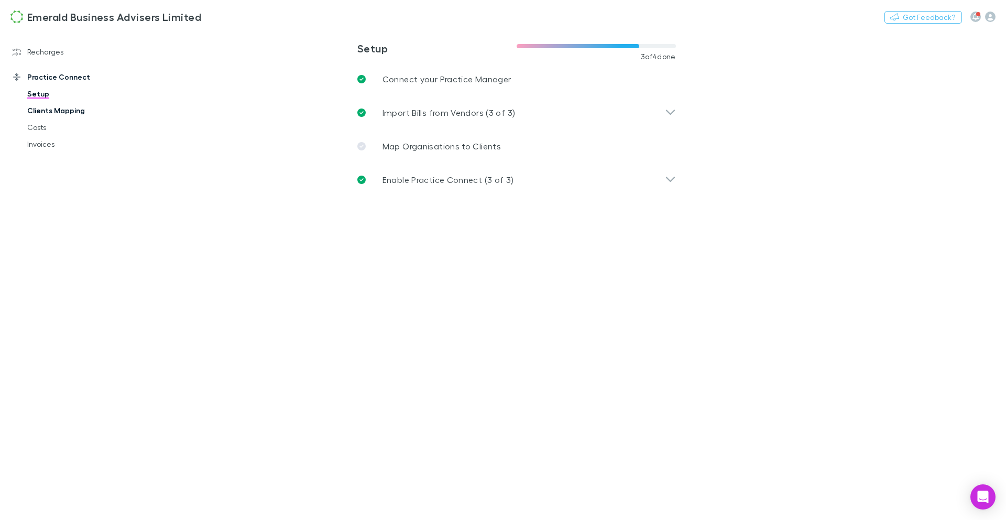
click at [57, 113] on link "Clients Mapping" at bounding box center [75, 110] width 117 height 17
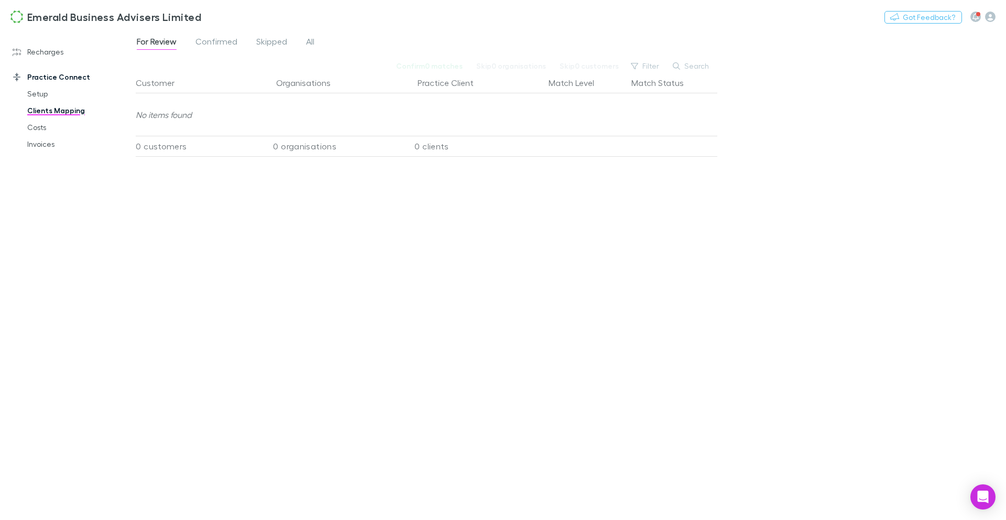
click at [322, 46] on div "For Review Confirmed Skipped All" at bounding box center [230, 43] width 188 height 17
click at [314, 45] on span "All" at bounding box center [310, 43] width 8 height 14
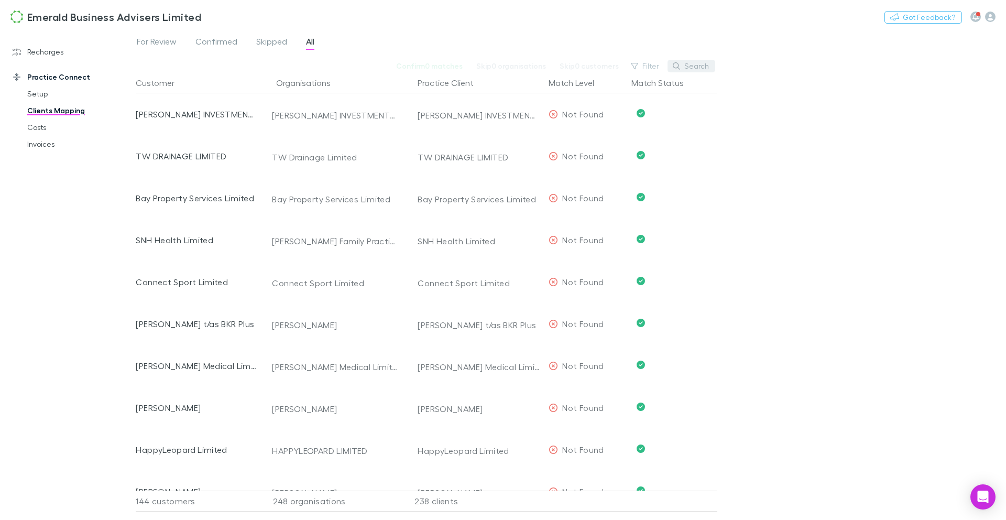
click at [699, 68] on button "Search" at bounding box center [691, 66] width 48 height 13
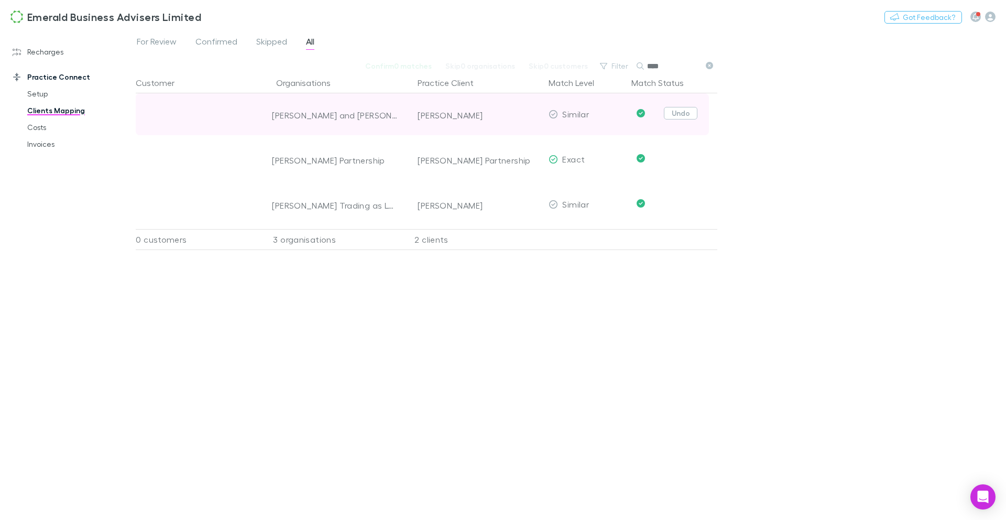
type input "****"
click at [676, 115] on button "Undo" at bounding box center [681, 113] width 34 height 13
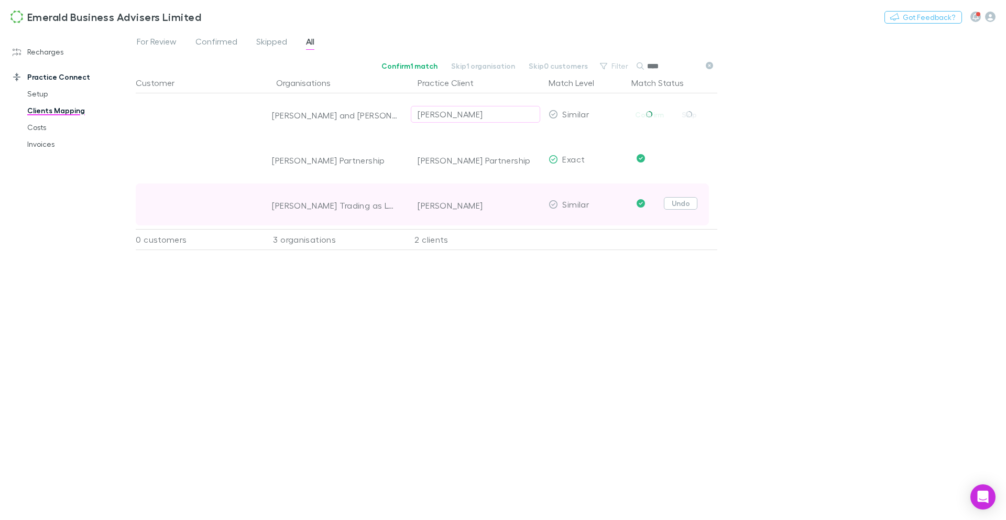
click at [677, 201] on button "Undo" at bounding box center [681, 203] width 34 height 13
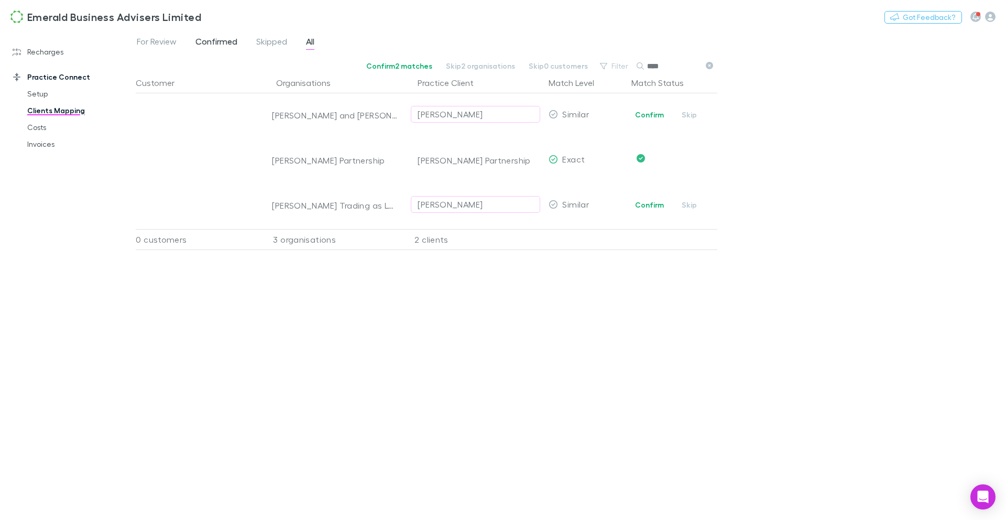
click at [219, 40] on span "Confirmed" at bounding box center [216, 43] width 42 height 14
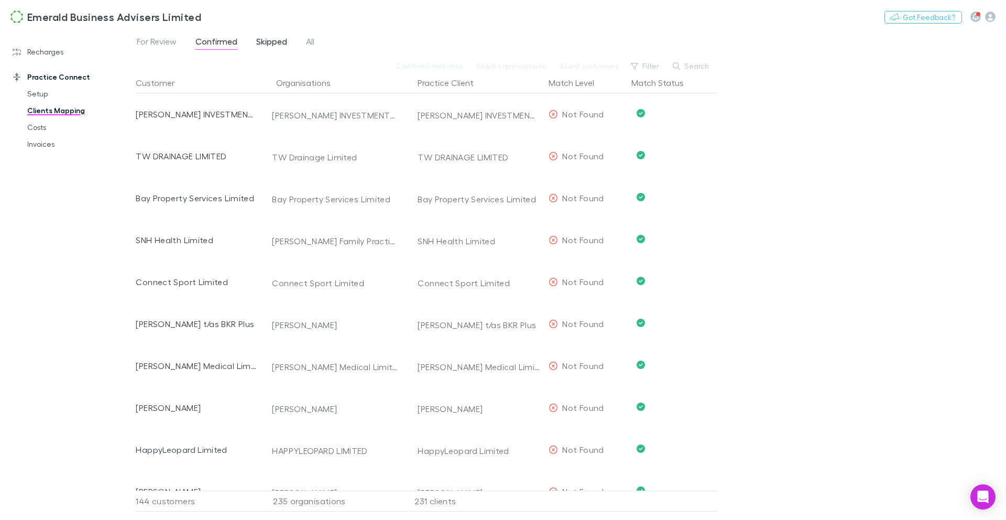
click at [284, 44] on span "Skipped" at bounding box center [271, 43] width 31 height 14
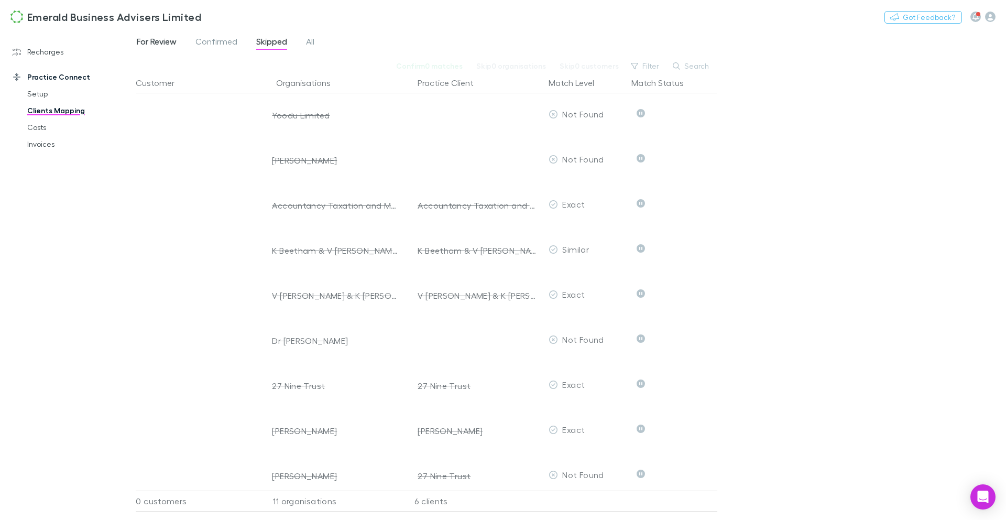
click at [163, 39] on span "For Review" at bounding box center [157, 43] width 40 height 14
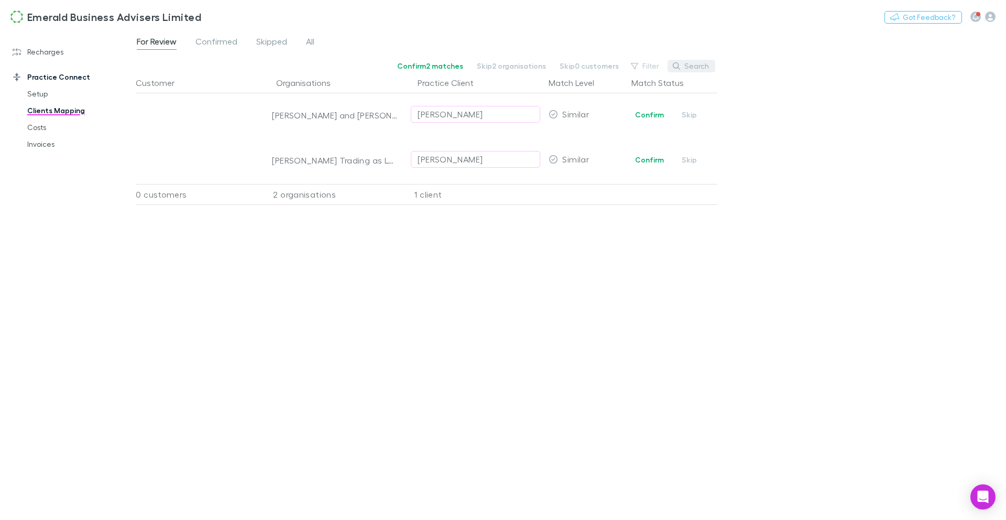
click at [708, 63] on button "Search" at bounding box center [691, 66] width 48 height 13
click at [680, 66] on input "text" at bounding box center [673, 66] width 52 height 15
click at [316, 42] on div "For Review Confirmed Skipped All" at bounding box center [230, 43] width 188 height 17
click at [306, 42] on span "All" at bounding box center [310, 43] width 8 height 14
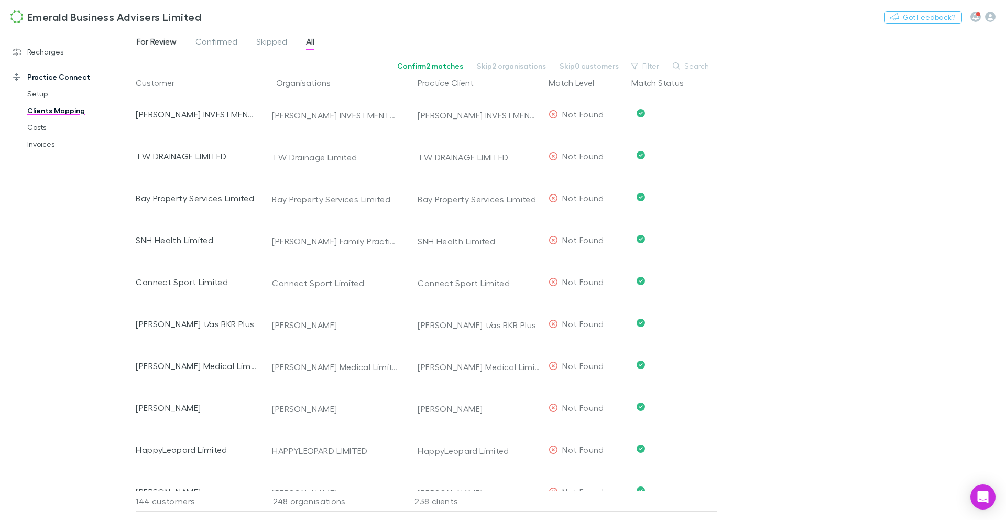
drag, startPoint x: 148, startPoint y: 51, endPoint x: 150, endPoint y: 47, distance: 5.4
click at [148, 51] on div "For Review Confirmed Skipped All" at bounding box center [571, 45] width 870 height 20
click at [150, 47] on span "For Review" at bounding box center [157, 43] width 40 height 14
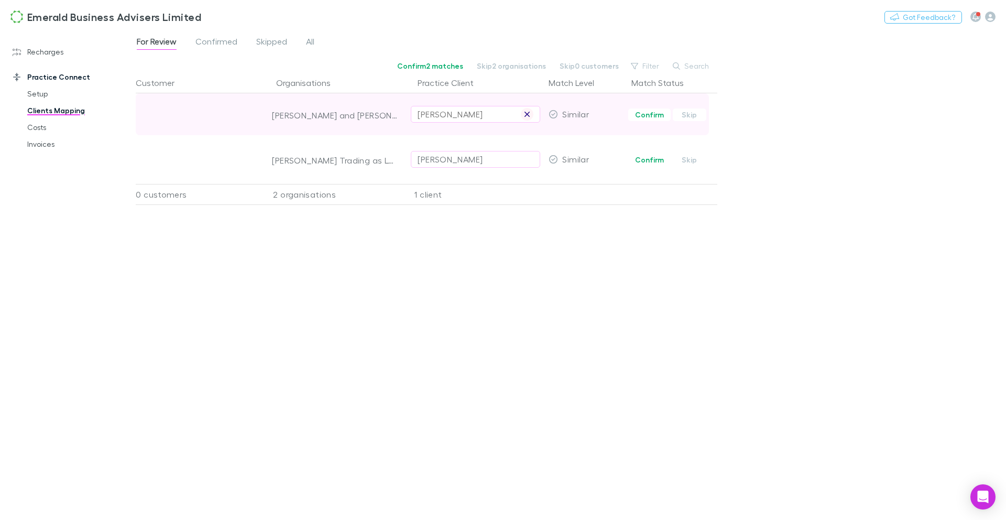
click at [524, 113] on icon "button" at bounding box center [527, 114] width 6 height 8
click at [690, 115] on button "Skip" at bounding box center [689, 114] width 34 height 13
click at [683, 113] on button "Undo" at bounding box center [681, 113] width 34 height 13
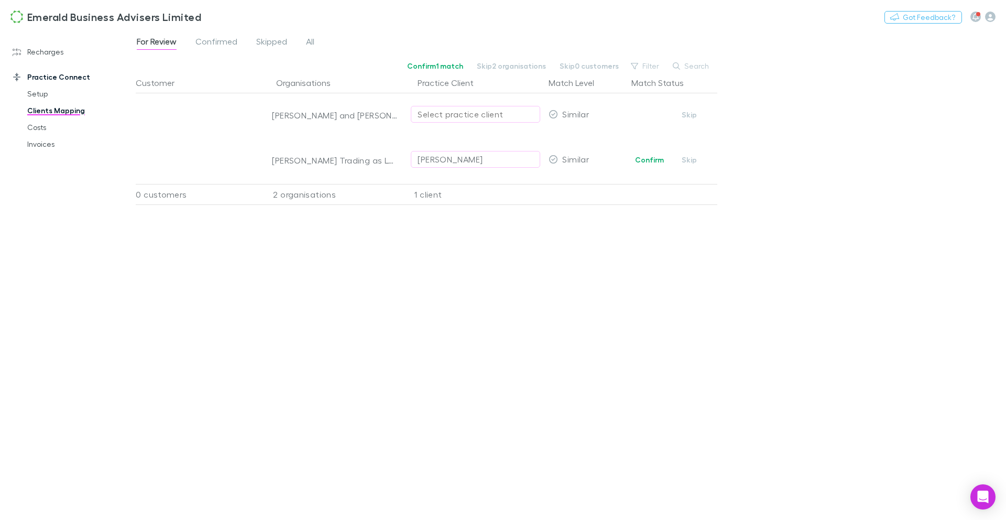
click at [455, 115] on div "Select practice client" at bounding box center [475, 114] width 116 height 13
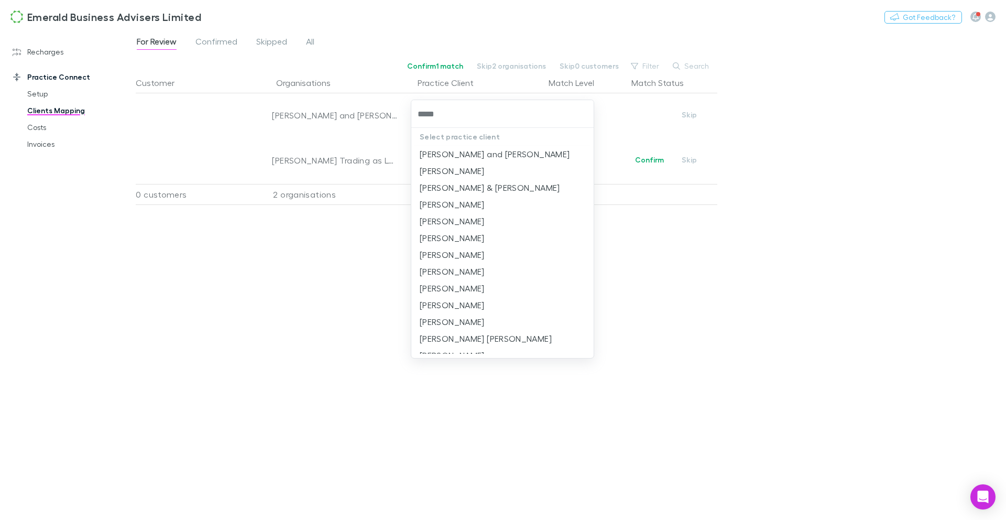
type input "******"
click at [558, 171] on li "[PERSON_NAME] & [PERSON_NAME]" at bounding box center [502, 170] width 182 height 17
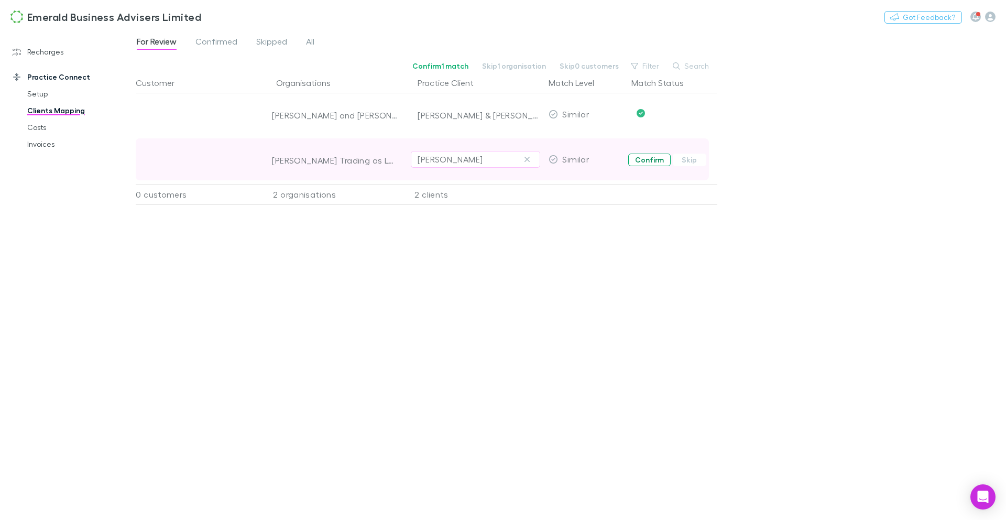
click at [646, 161] on button "Confirm" at bounding box center [649, 159] width 42 height 13
click at [70, 108] on link "Clients Mapping" at bounding box center [75, 110] width 117 height 17
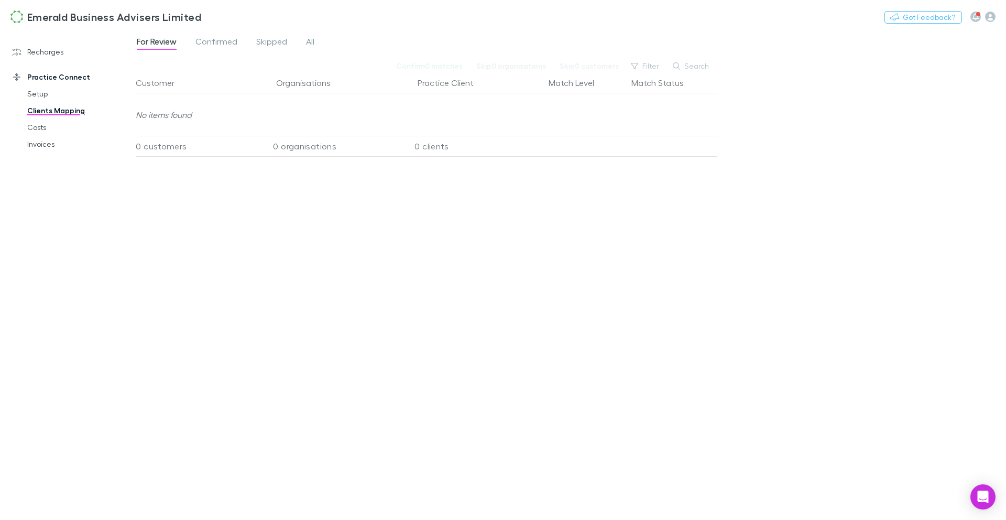
click at [67, 111] on link "Clients Mapping" at bounding box center [75, 110] width 117 height 17
click at [313, 41] on span "All" at bounding box center [310, 43] width 8 height 14
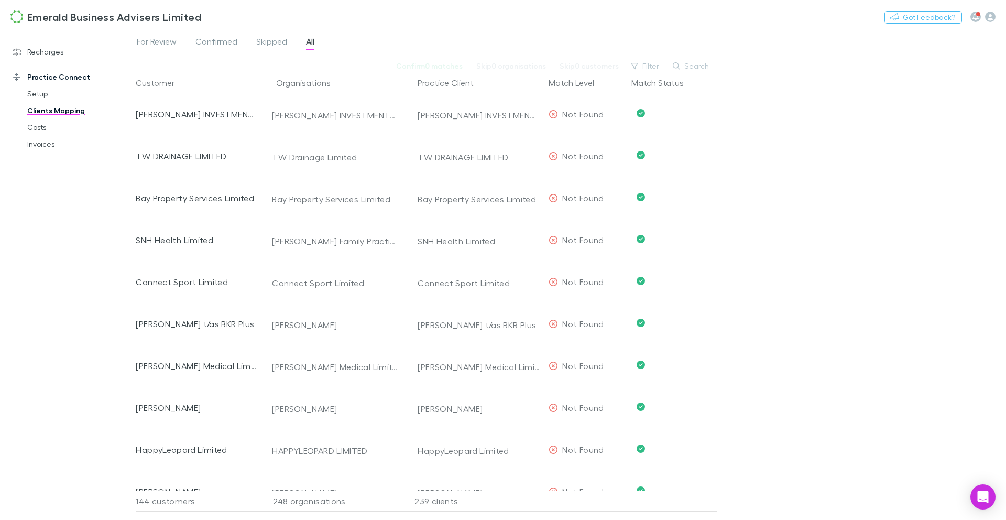
drag, startPoint x: 698, startPoint y: 64, endPoint x: 677, endPoint y: 69, distance: 20.9
click at [698, 64] on button "Search" at bounding box center [691, 66] width 48 height 13
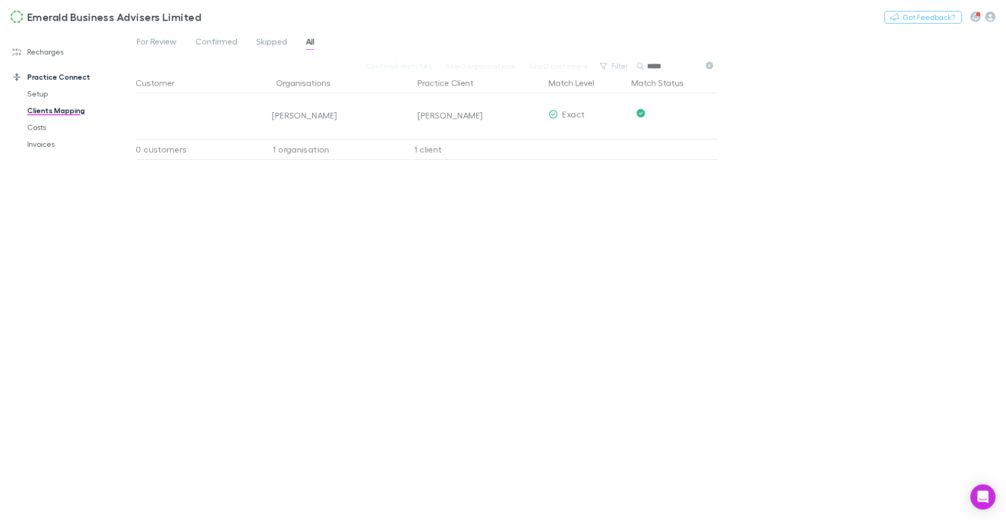
drag, startPoint x: 672, startPoint y: 70, endPoint x: 635, endPoint y: 68, distance: 37.8
click at [654, 69] on input "*****" at bounding box center [673, 66] width 52 height 15
type input "*****"
click at [710, 67] on icon at bounding box center [708, 65] width 7 height 7
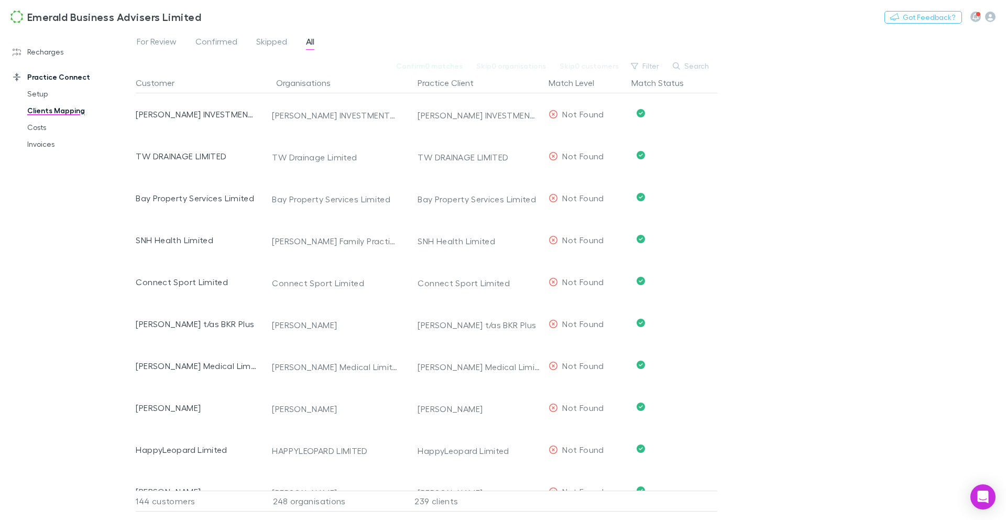
click at [312, 43] on span "All" at bounding box center [310, 43] width 8 height 14
click at [164, 82] on button "Customer" at bounding box center [161, 82] width 51 height 21
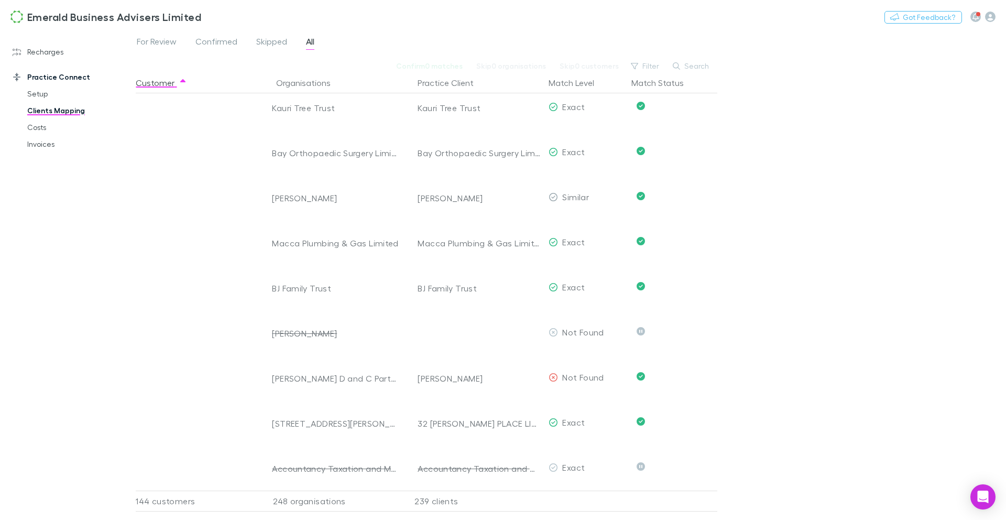
scroll to position [6766, 0]
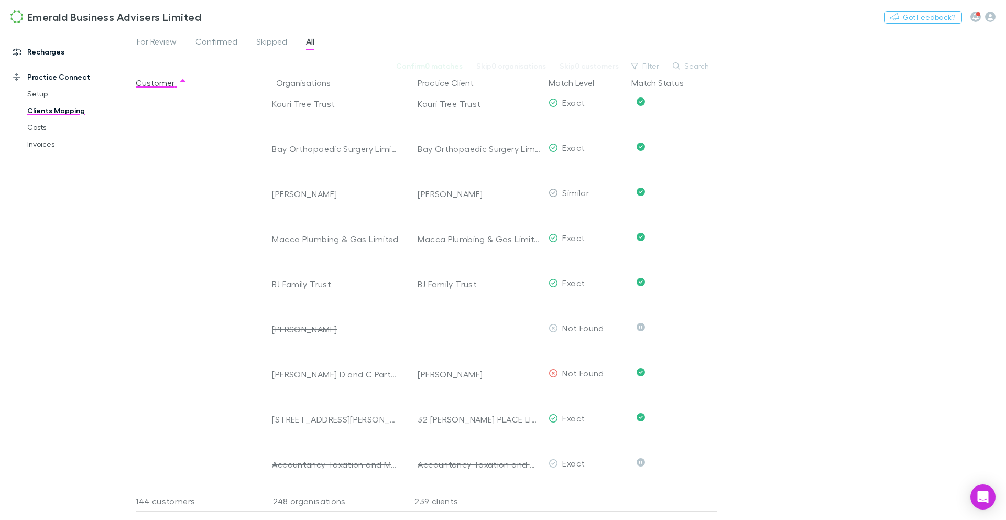
click at [42, 52] on link "Recharges" at bounding box center [67, 51] width 131 height 17
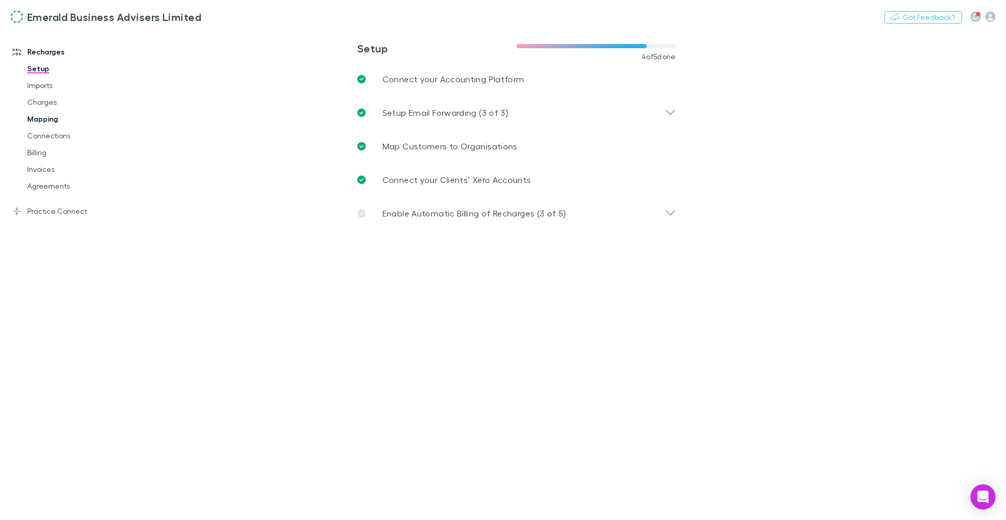
click at [44, 116] on link "Mapping" at bounding box center [75, 119] width 117 height 17
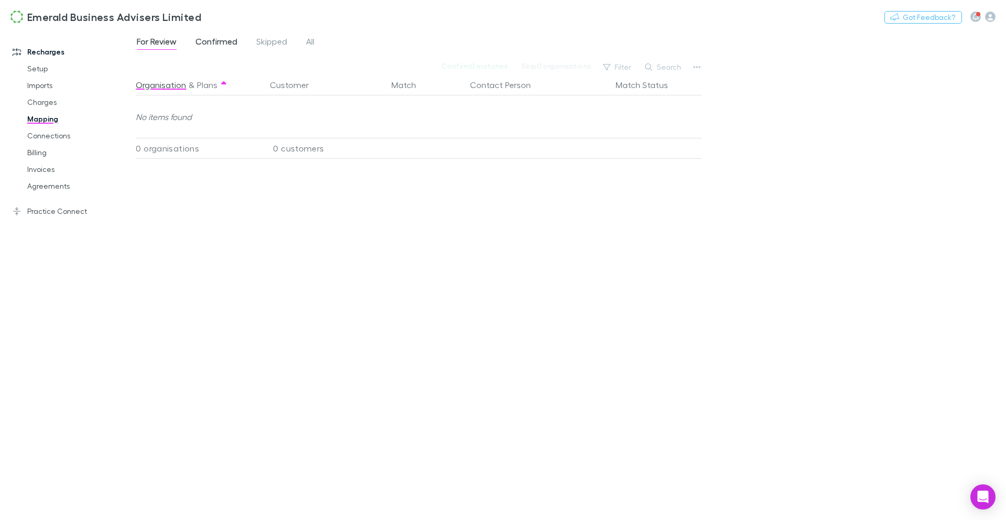
click at [226, 44] on span "Confirmed" at bounding box center [216, 43] width 42 height 14
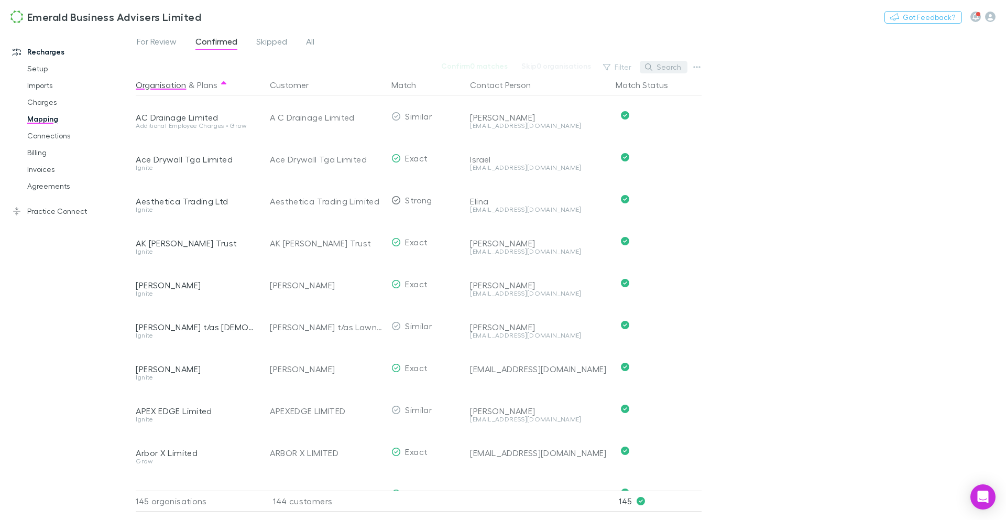
click at [672, 70] on button "Search" at bounding box center [663, 67] width 48 height 13
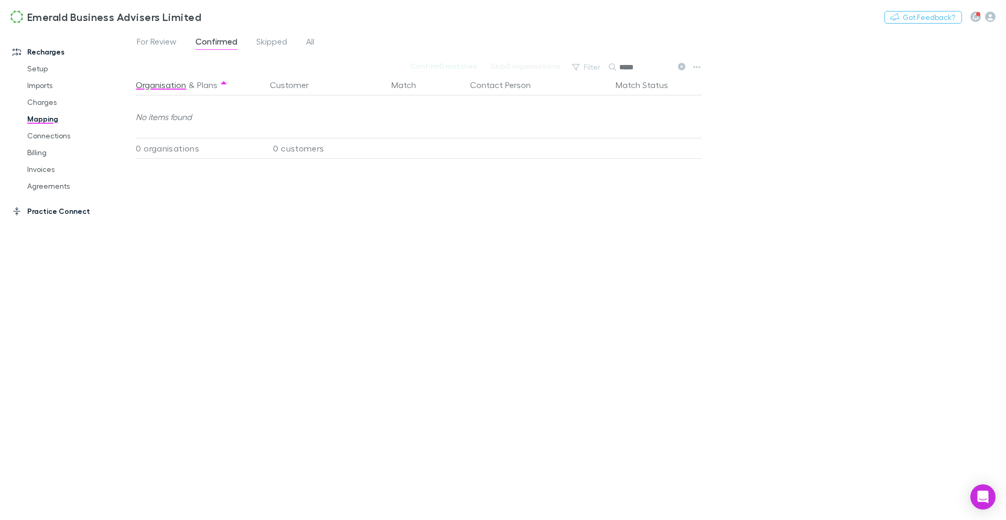
type input "*****"
click at [50, 205] on link "Practice Connect" at bounding box center [67, 211] width 131 height 17
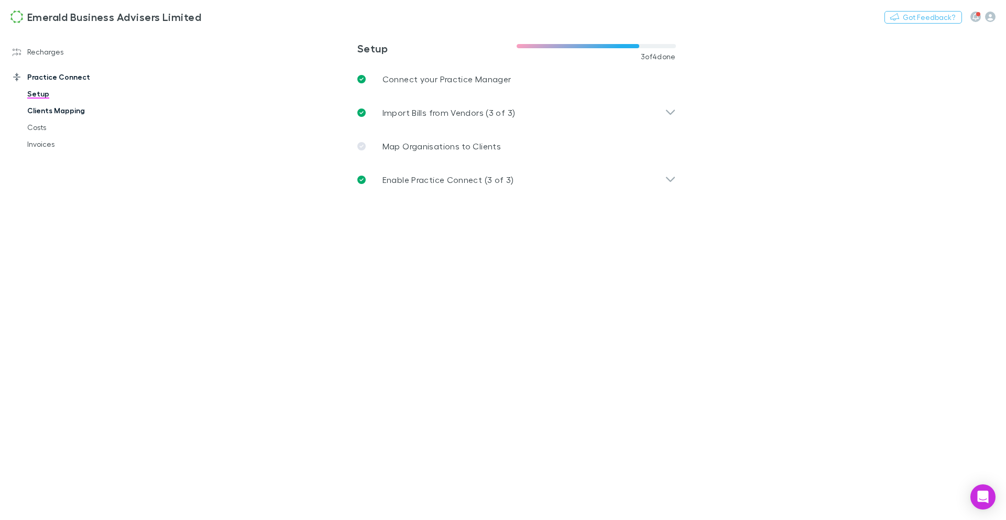
click at [72, 115] on link "Clients Mapping" at bounding box center [75, 110] width 117 height 17
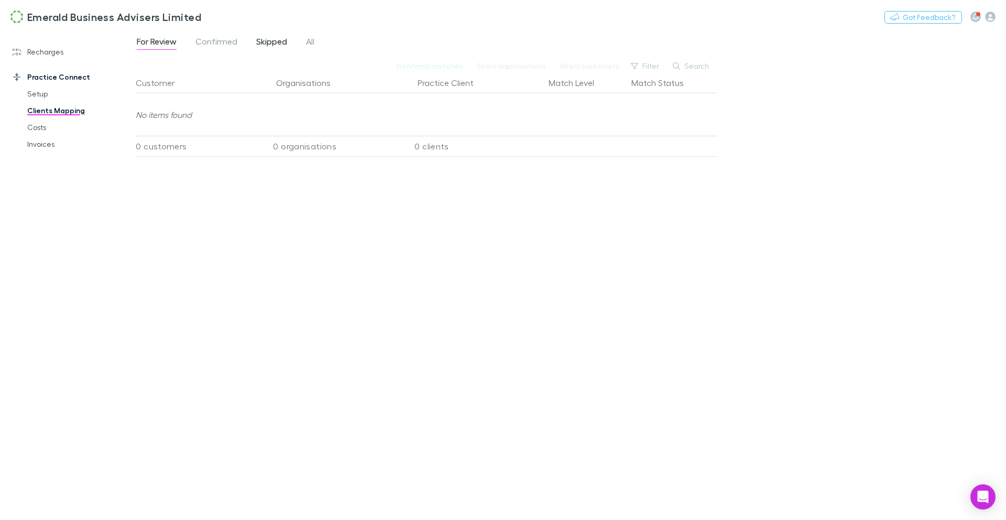
click at [265, 47] on span "Skipped" at bounding box center [271, 43] width 31 height 14
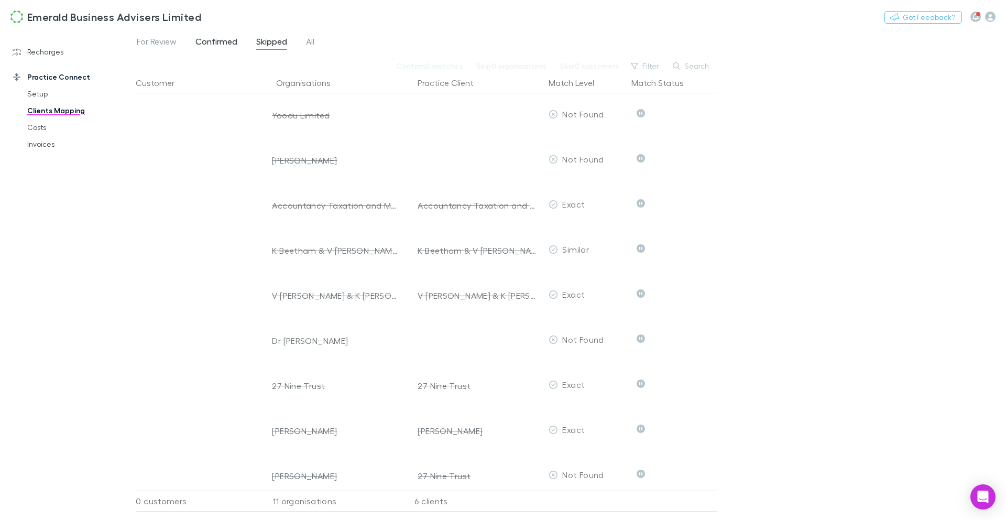
click at [226, 42] on span "Confirmed" at bounding box center [216, 43] width 42 height 14
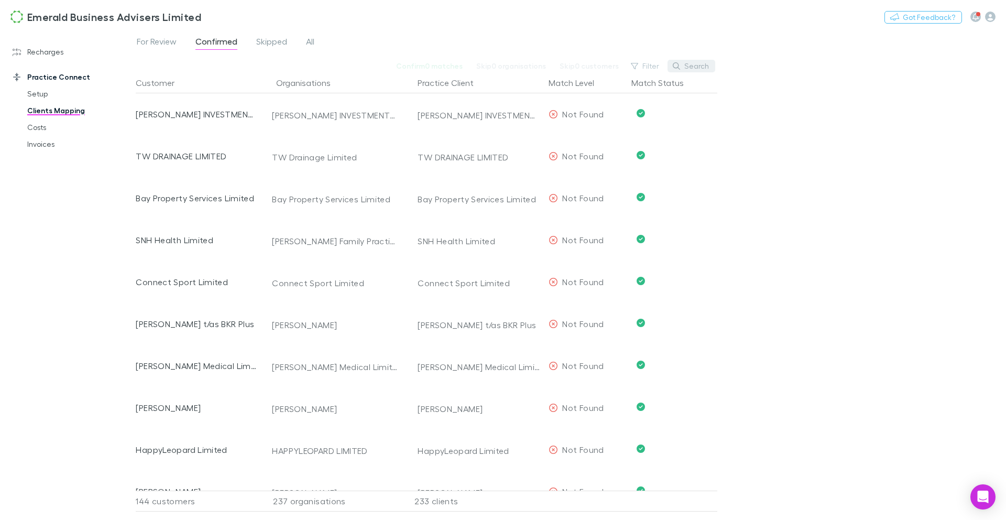
click at [696, 70] on button "Search" at bounding box center [691, 66] width 48 height 13
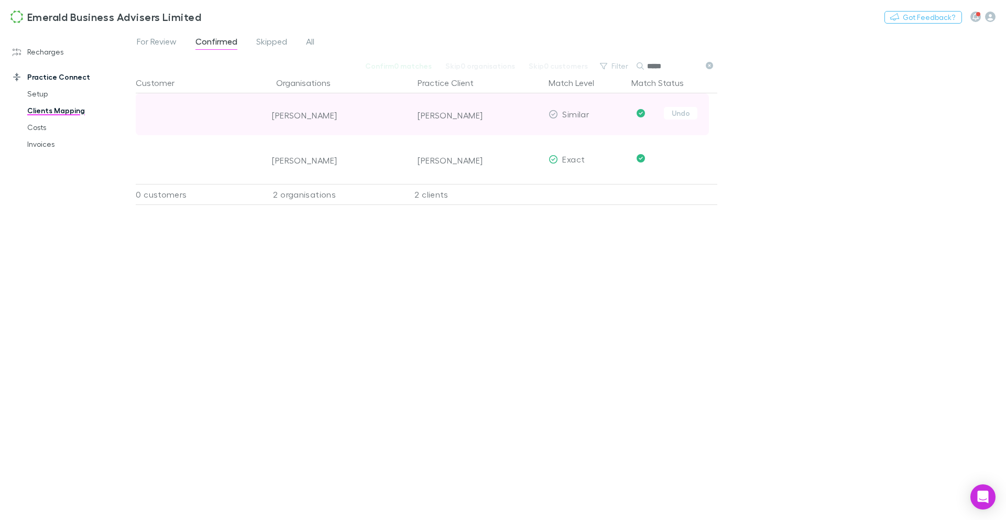
type input "*****"
click at [642, 113] on icon "Confirmed" at bounding box center [640, 113] width 8 height 8
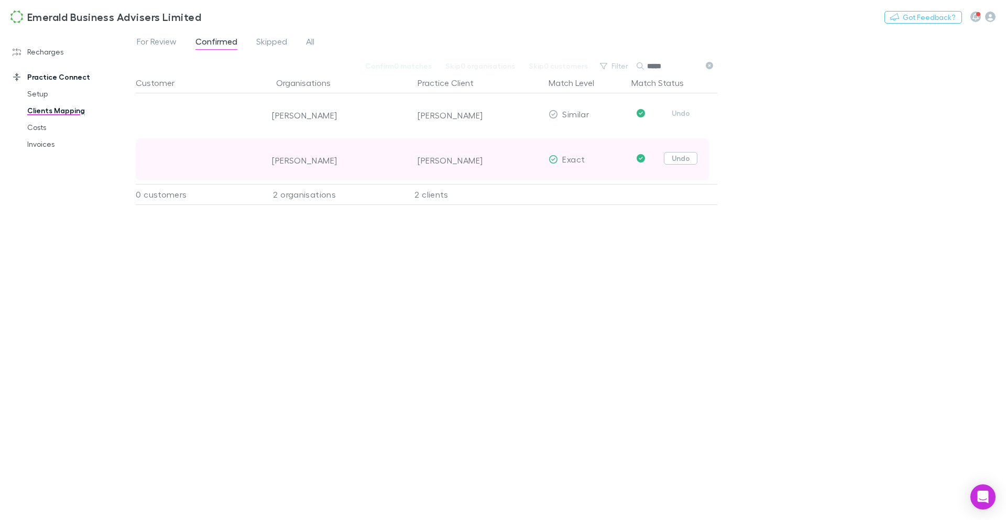
click at [681, 115] on button "Undo" at bounding box center [681, 113] width 34 height 13
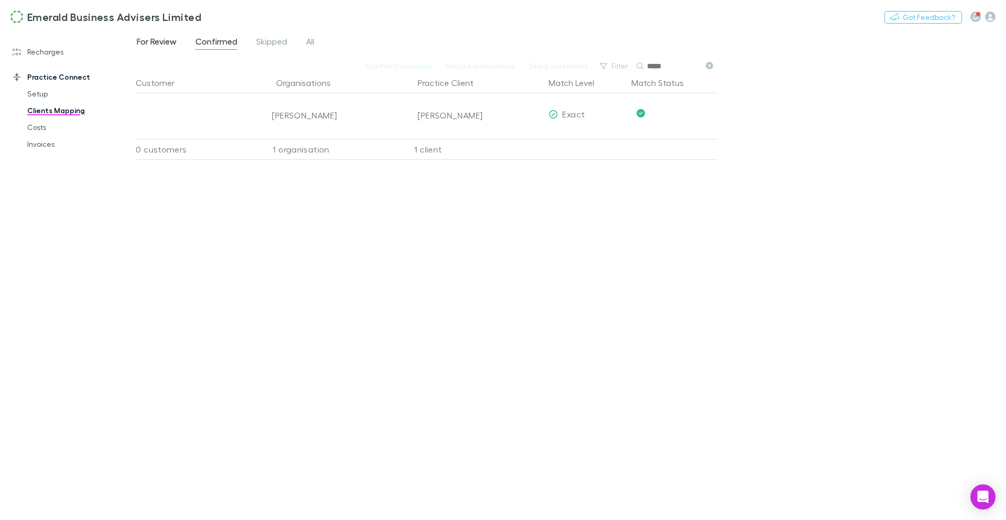
click at [136, 35] on link "For Review" at bounding box center [157, 43] width 42 height 17
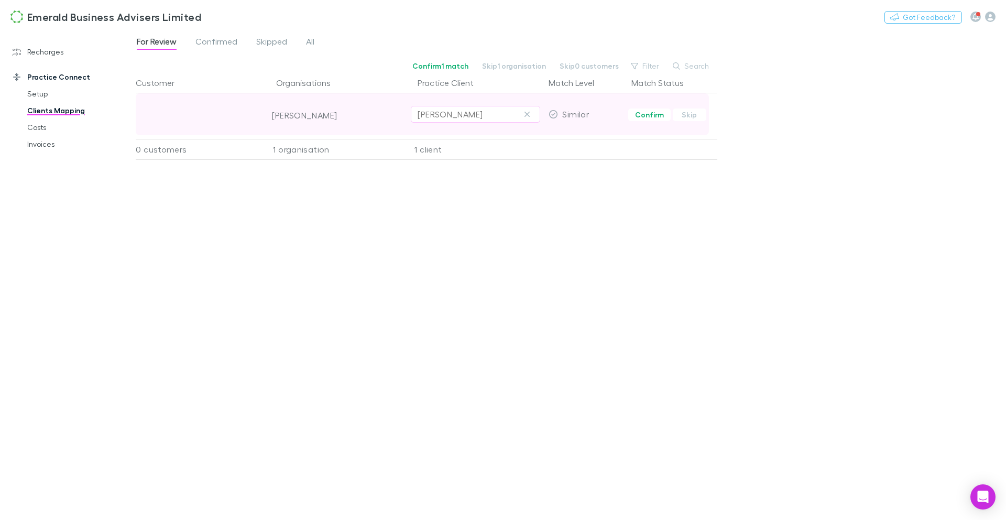
click at [524, 115] on icon "button" at bounding box center [527, 114] width 6 height 8
click at [489, 114] on div "Select practice client" at bounding box center [475, 114] width 116 height 13
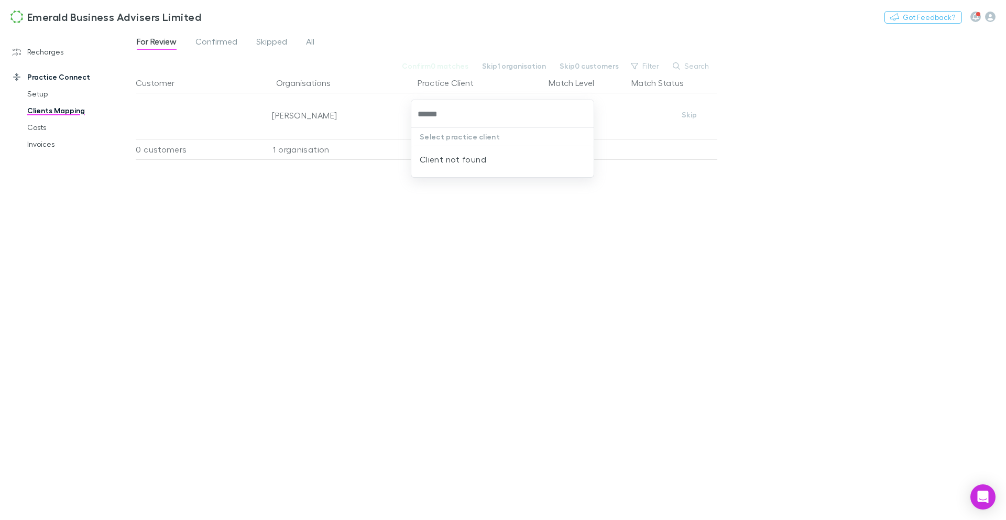
type input "*****"
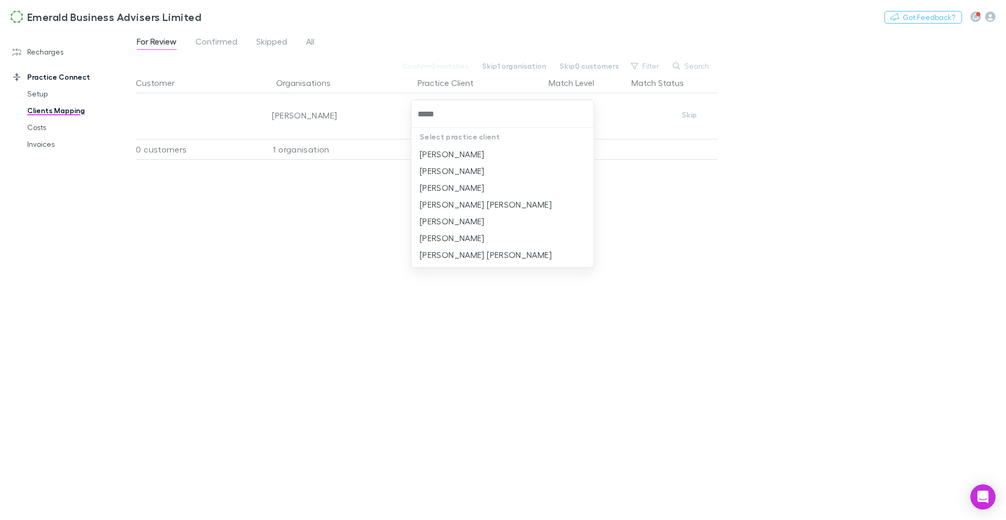
click at [530, 151] on li "[PERSON_NAME]" at bounding box center [502, 154] width 182 height 17
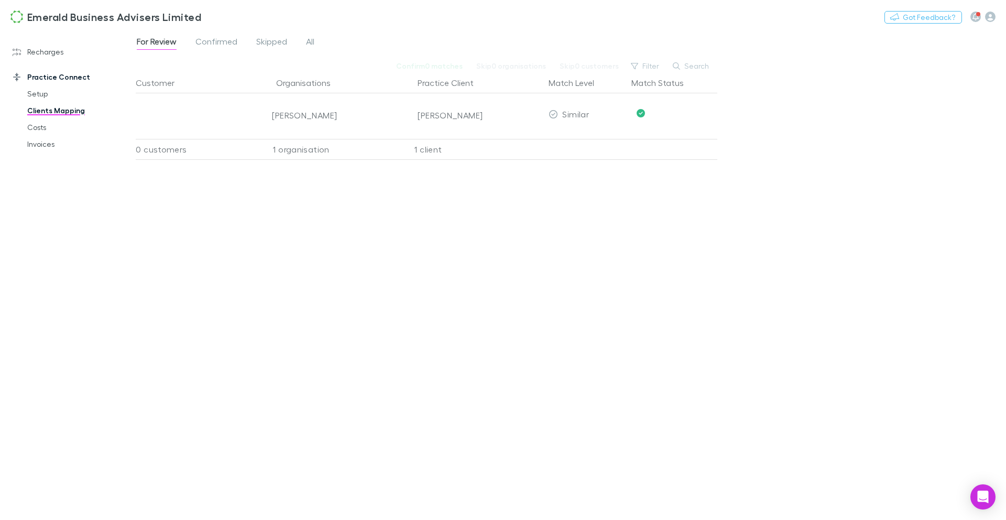
click at [70, 114] on link "Clients Mapping" at bounding box center [75, 110] width 117 height 17
click at [41, 131] on link "Costs" at bounding box center [75, 127] width 117 height 17
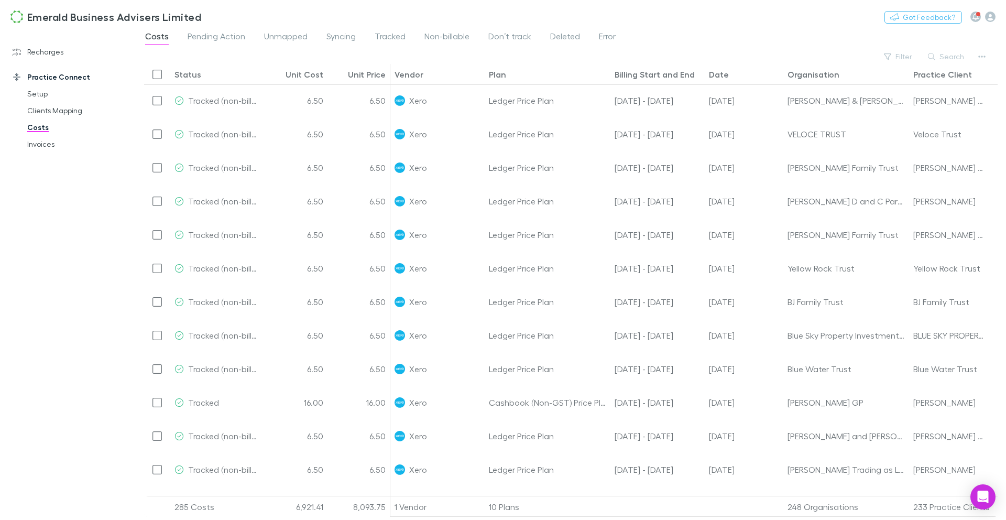
scroll to position [123, 0]
click at [502, 78] on div "Plan" at bounding box center [497, 74] width 17 height 10
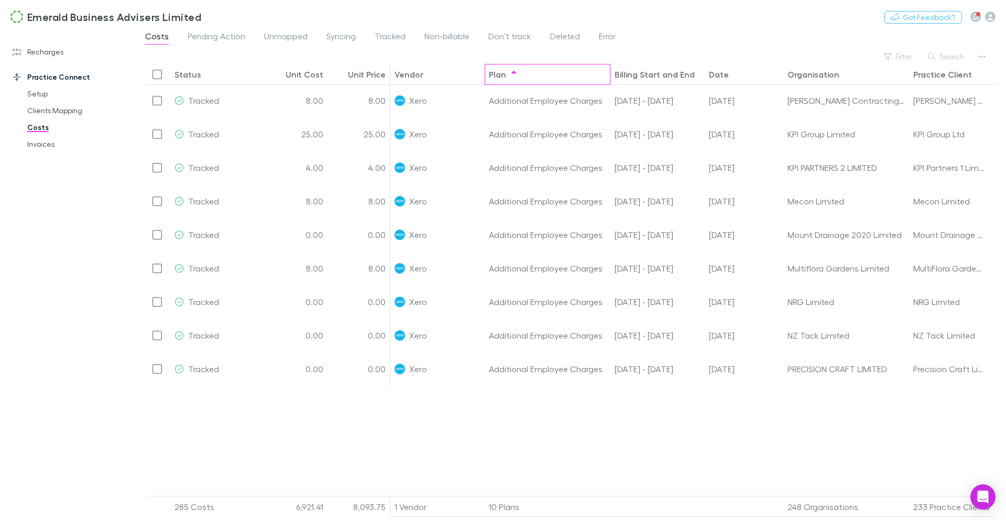
scroll to position [0, 0]
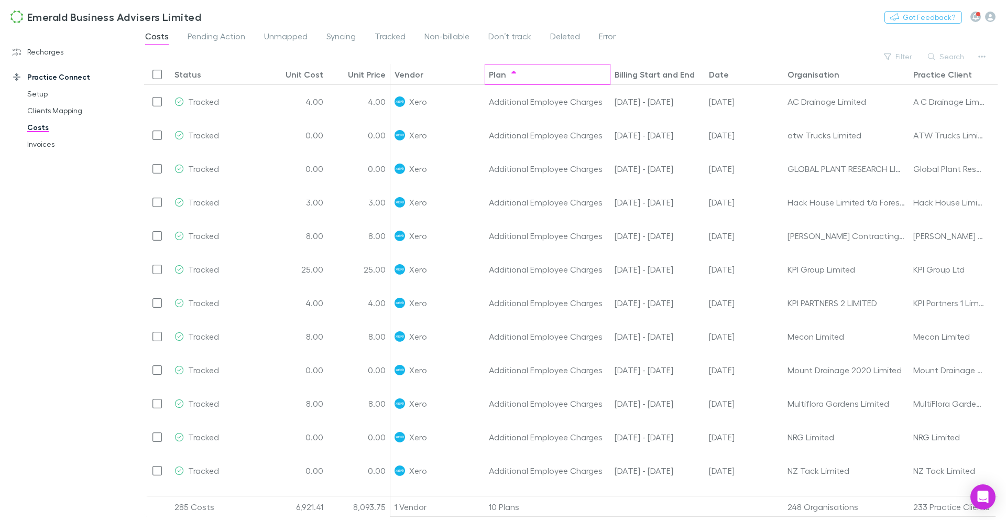
click at [502, 80] on div "Plan" at bounding box center [547, 74] width 117 height 20
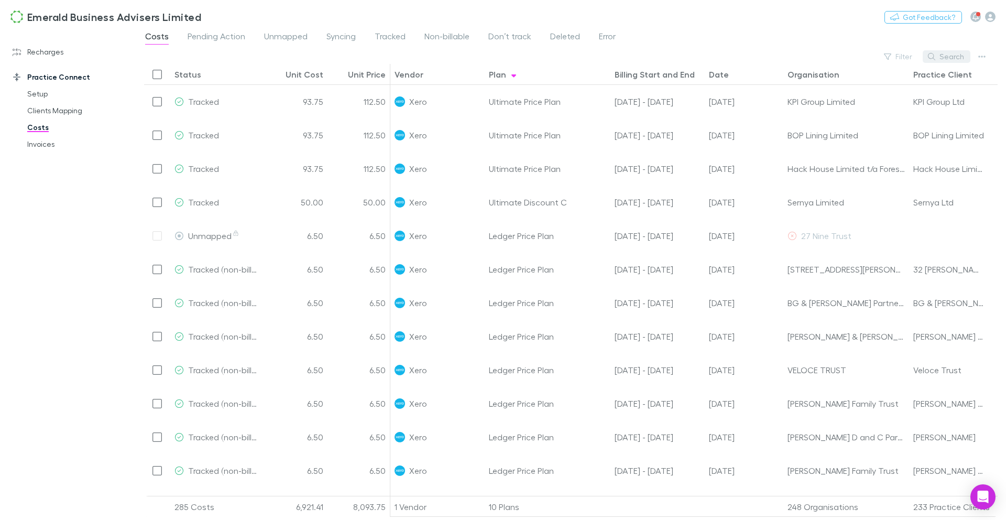
click at [953, 57] on button "Search" at bounding box center [946, 56] width 48 height 13
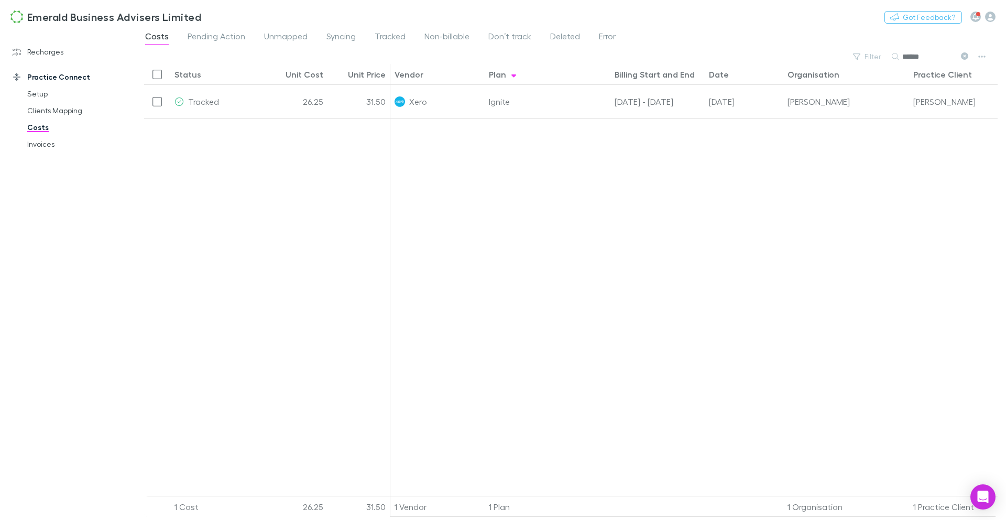
type input "******"
click at [52, 51] on link "Recharges" at bounding box center [67, 51] width 131 height 17
